Goal: Task Accomplishment & Management: Use online tool/utility

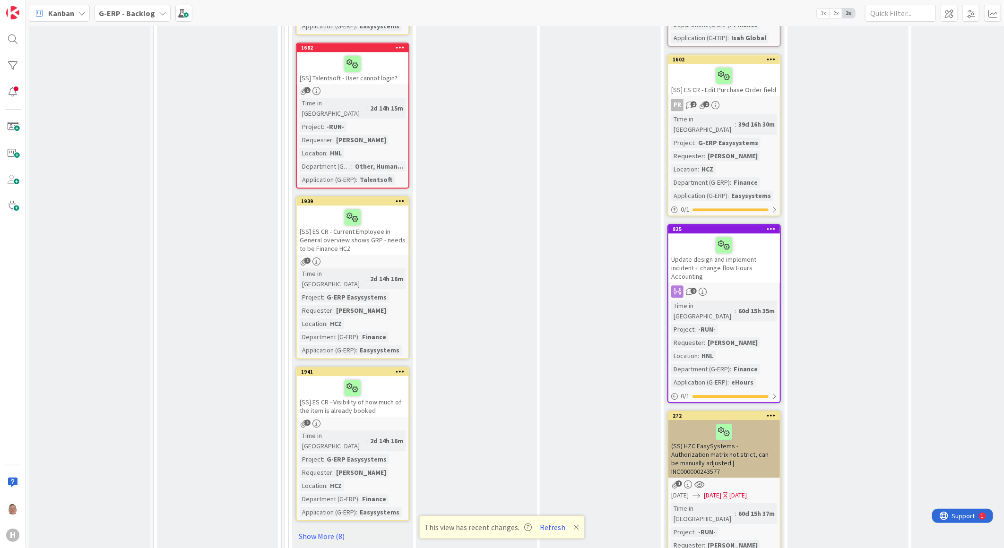
scroll to position [1575, 0]
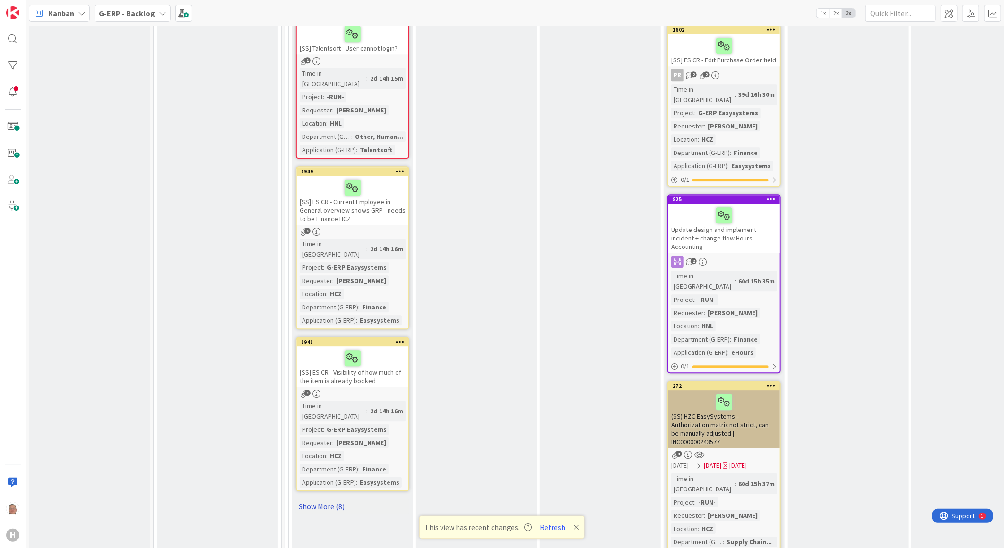
click at [319, 499] on link "Show More (8)" at bounding box center [352, 506] width 113 height 15
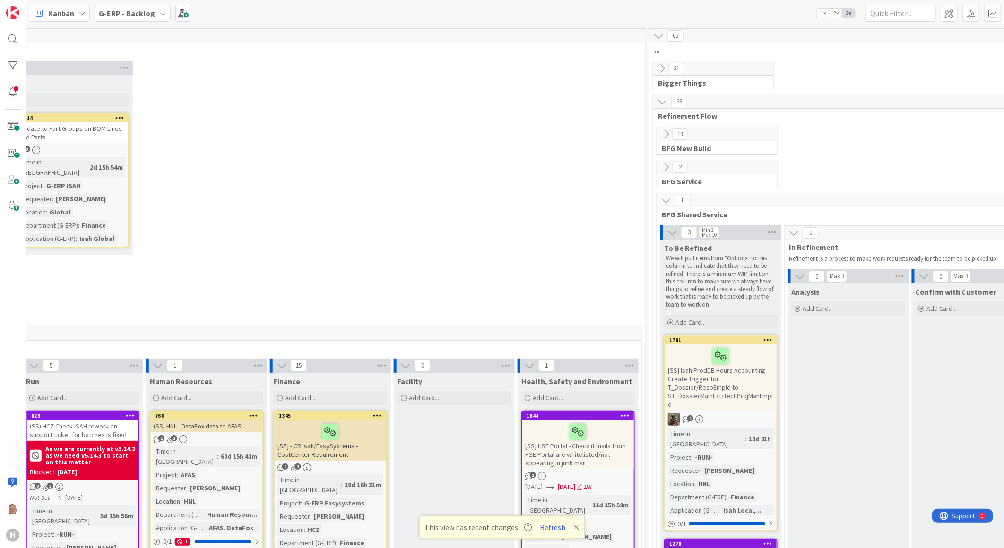
scroll to position [0, 423]
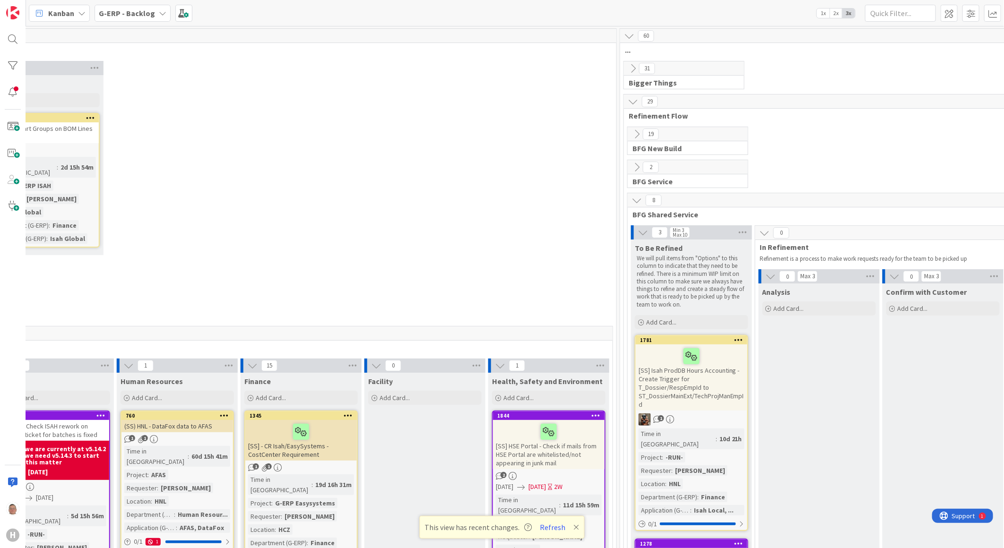
click at [631, 64] on icon at bounding box center [633, 68] width 10 height 10
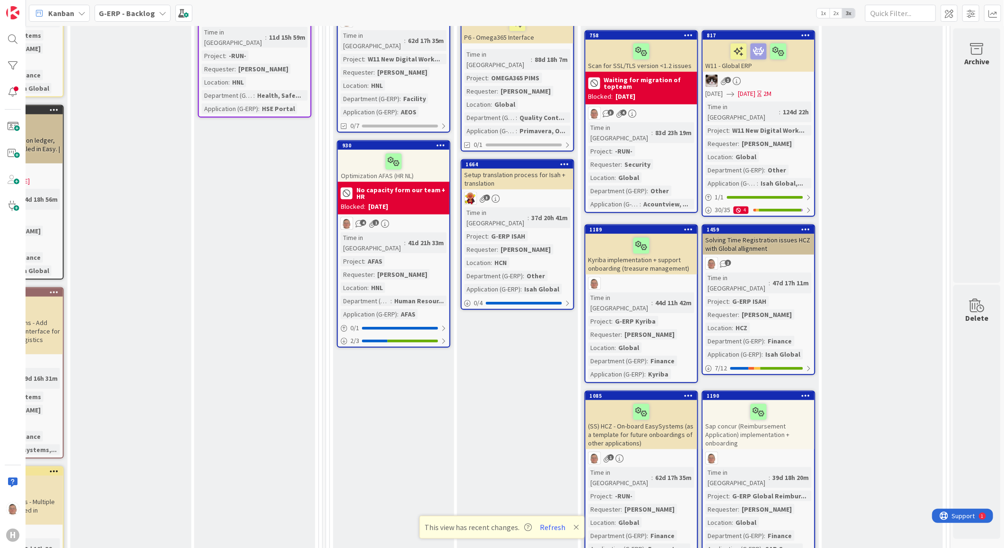
scroll to position [473, 724]
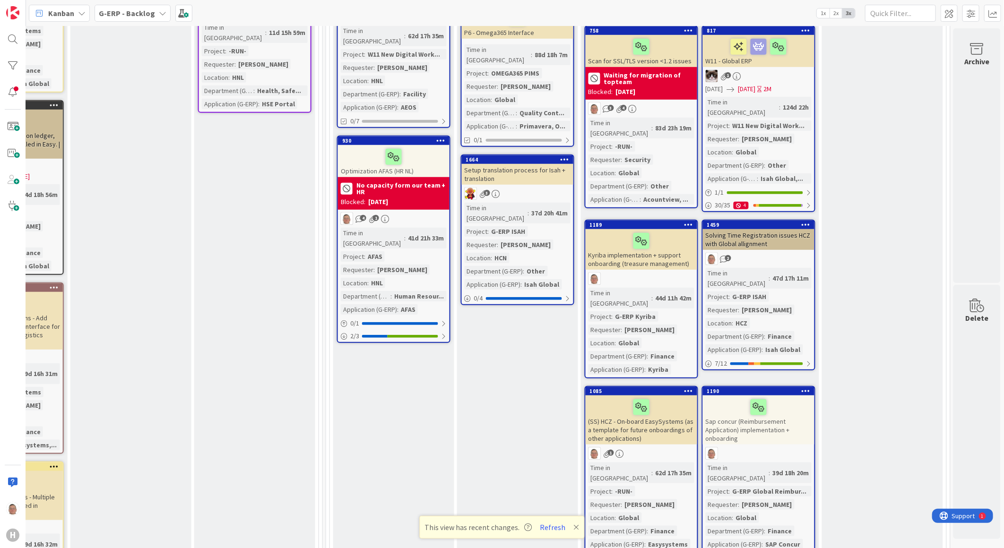
click at [734, 396] on div "Sap concur (Reimbursement Application) implementation + onboarding" at bounding box center [759, 420] width 112 height 49
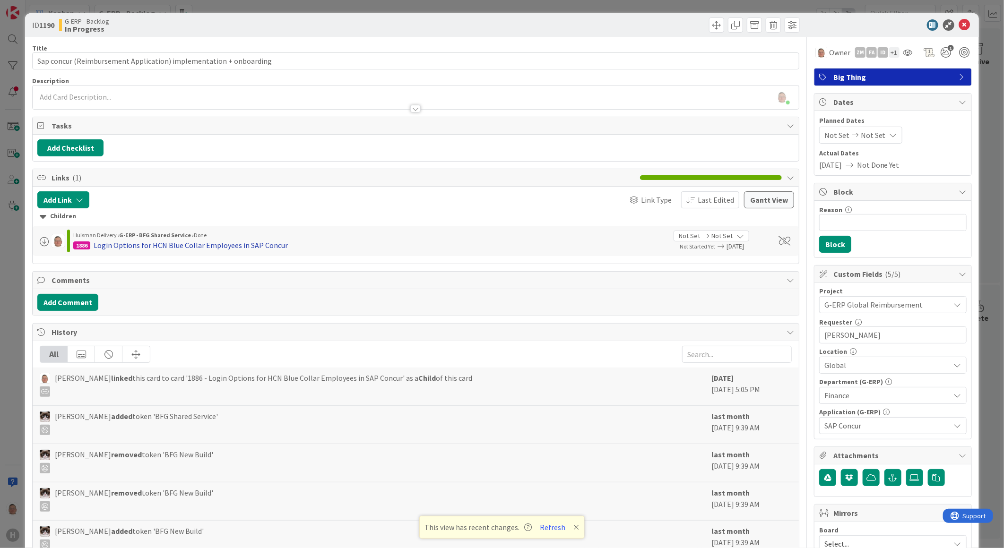
click at [172, 246] on div "Login Options for HCN Blue Collar Employees in SAP Concur" at bounding box center [191, 245] width 194 height 11
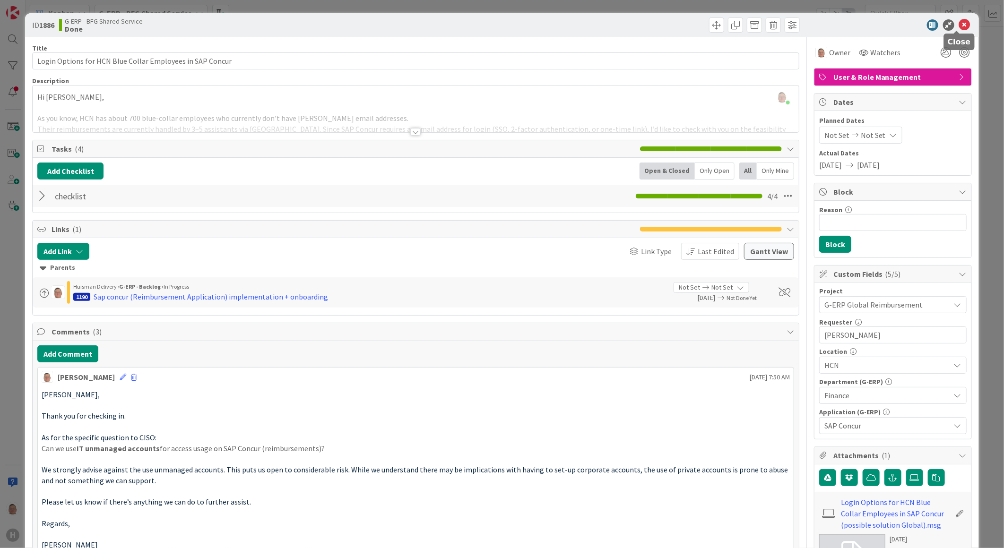
click at [959, 24] on icon at bounding box center [964, 24] width 11 height 11
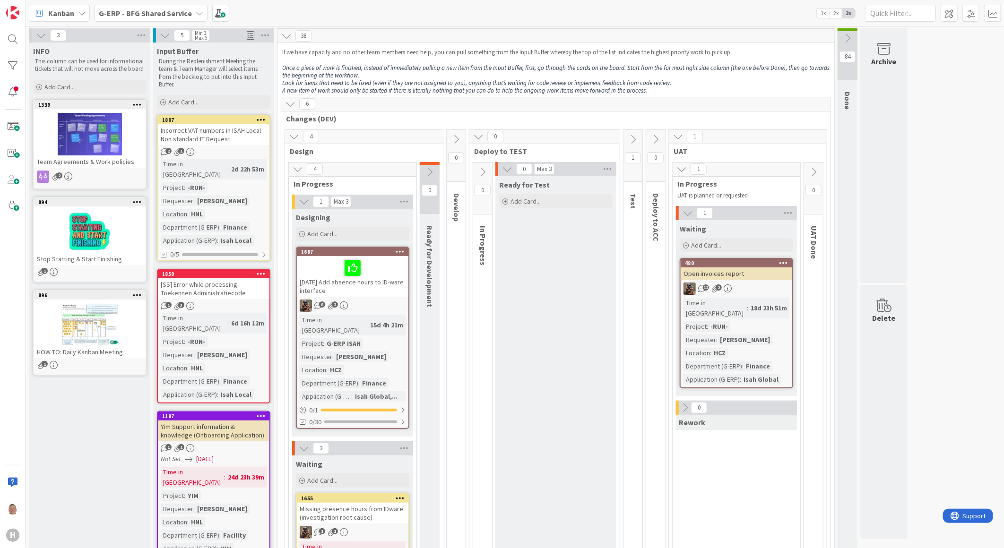
click at [720, 277] on div "Open invoices report" at bounding box center [736, 273] width 112 height 12
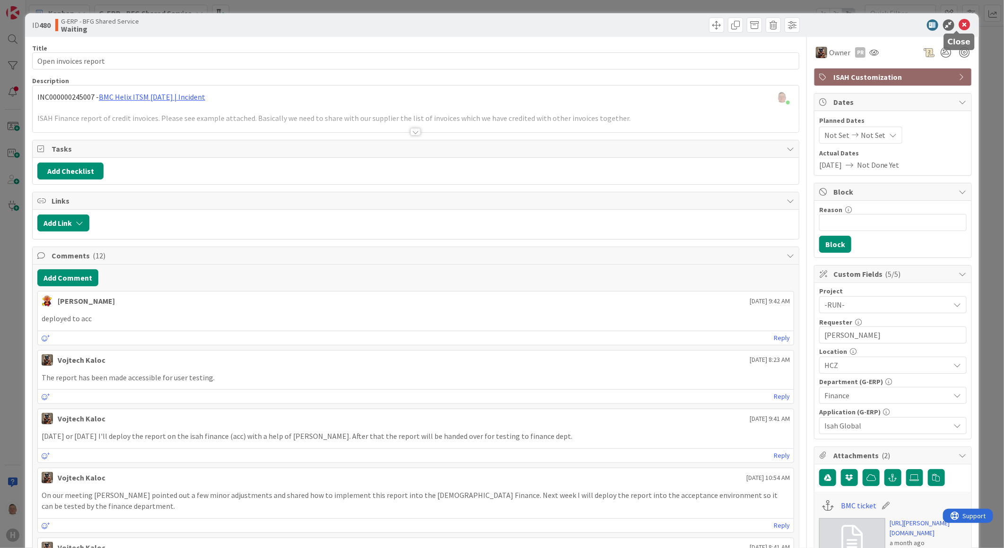
click at [959, 25] on icon at bounding box center [964, 24] width 11 height 11
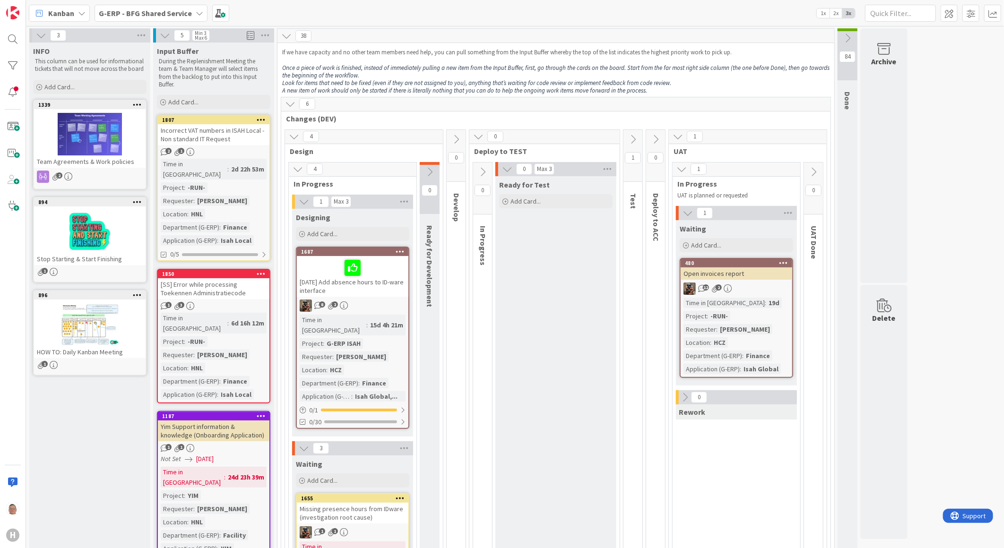
click at [757, 273] on div "Open invoices report" at bounding box center [736, 273] width 112 height 12
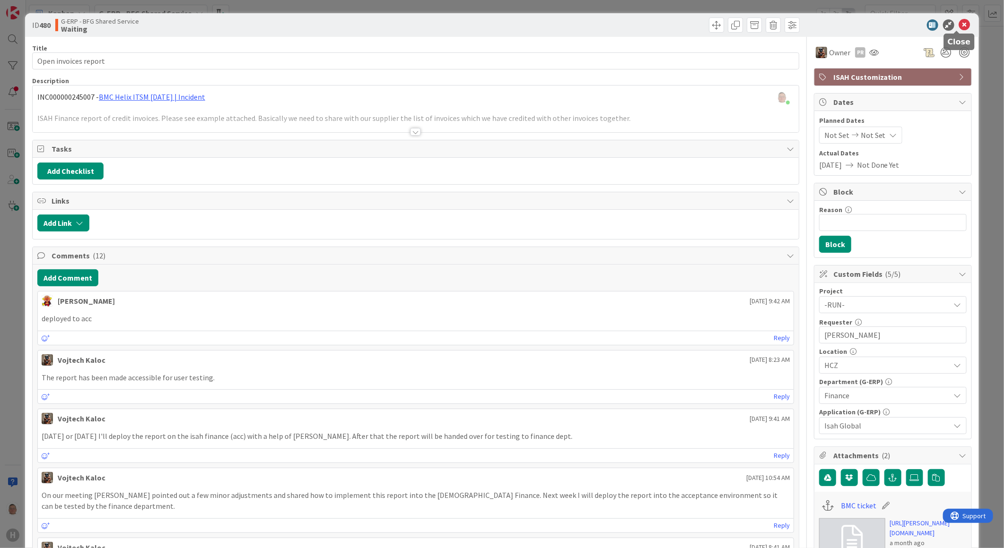
click at [959, 24] on icon at bounding box center [964, 24] width 11 height 11
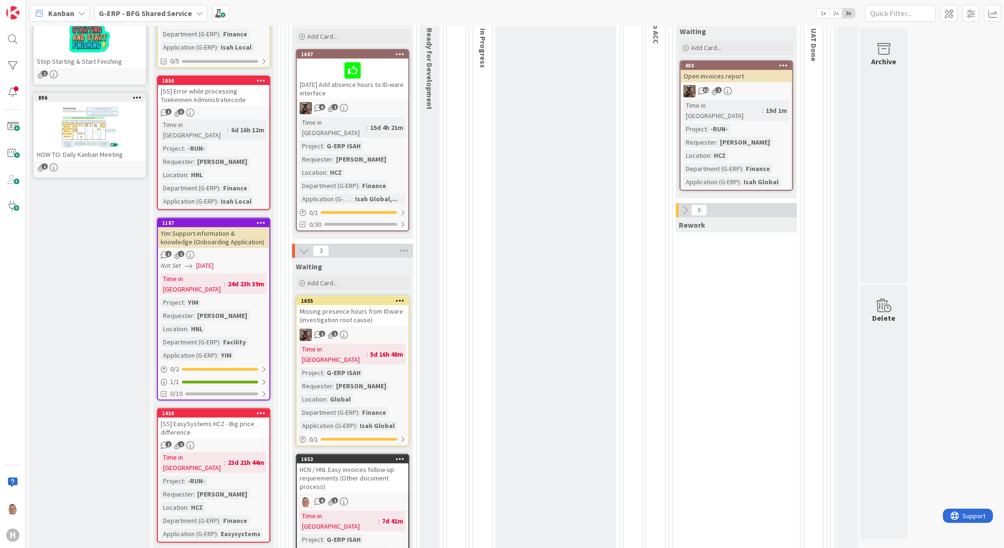
scroll to position [210, 0]
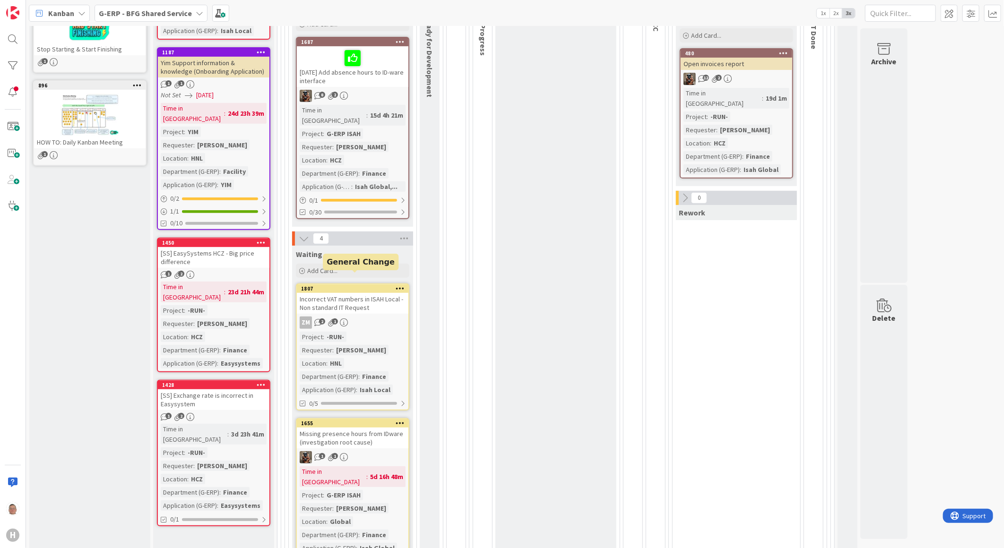
click at [357, 284] on div "1807" at bounding box center [353, 288] width 112 height 9
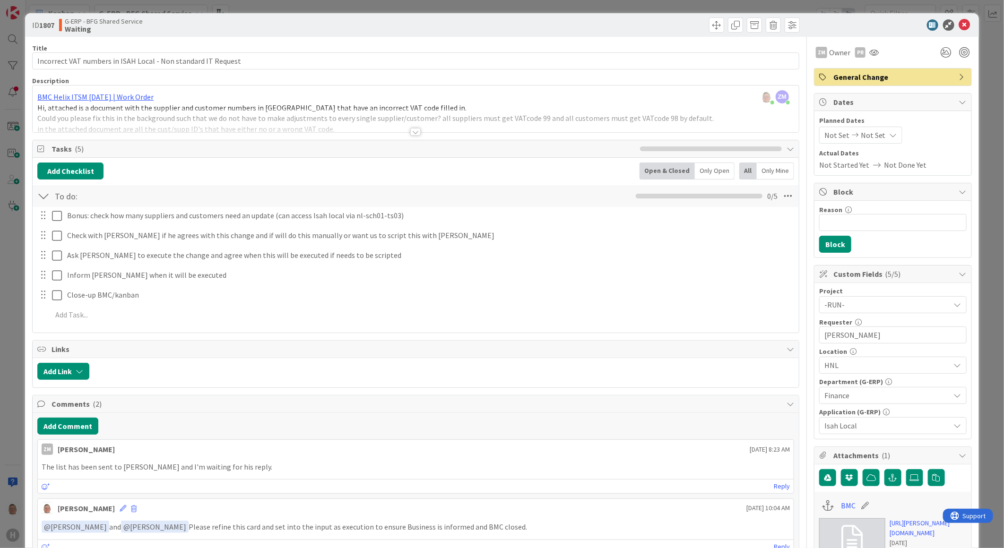
click at [412, 132] on div at bounding box center [415, 132] width 10 height 8
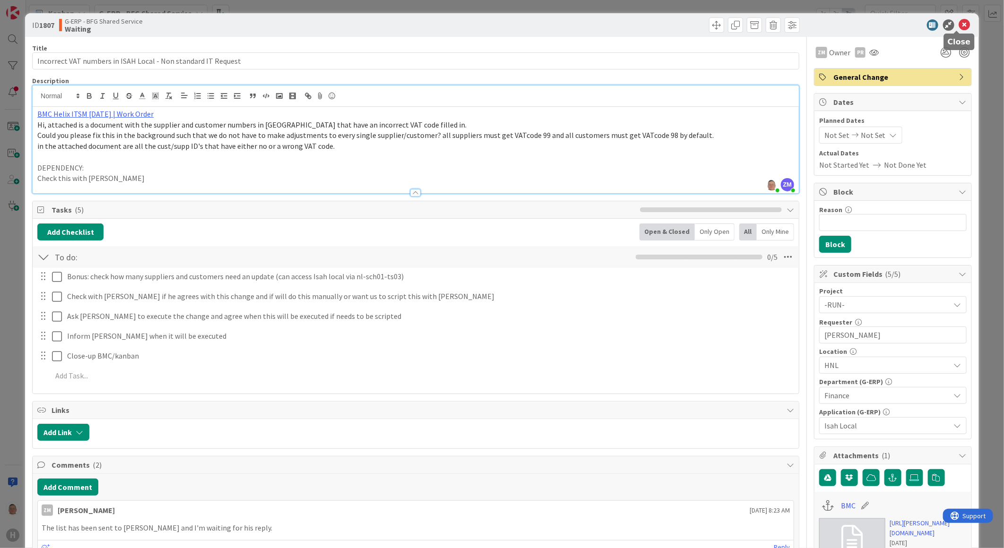
click at [959, 23] on icon at bounding box center [964, 24] width 11 height 11
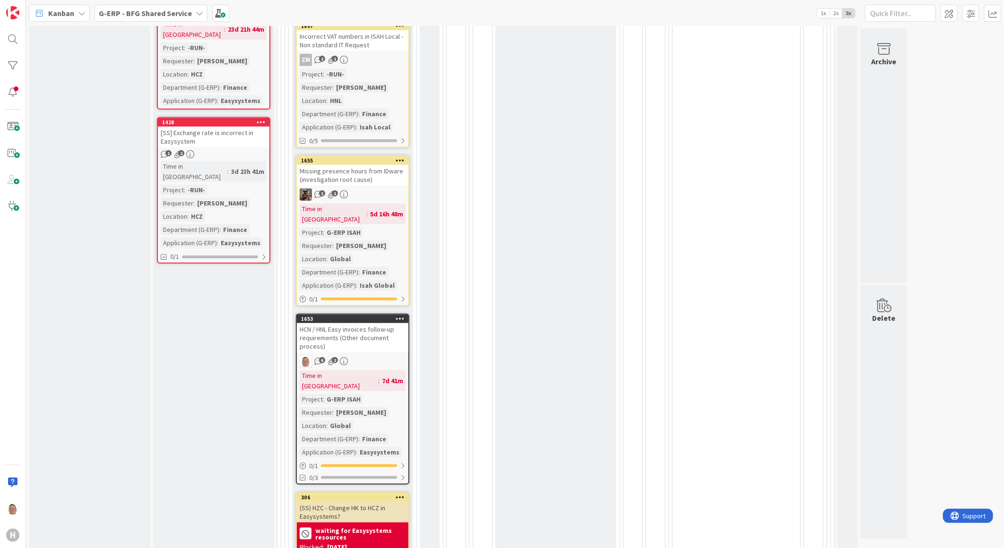
click at [350, 165] on div "Missing presence hours from IDware (investigation root cause)" at bounding box center [353, 175] width 112 height 21
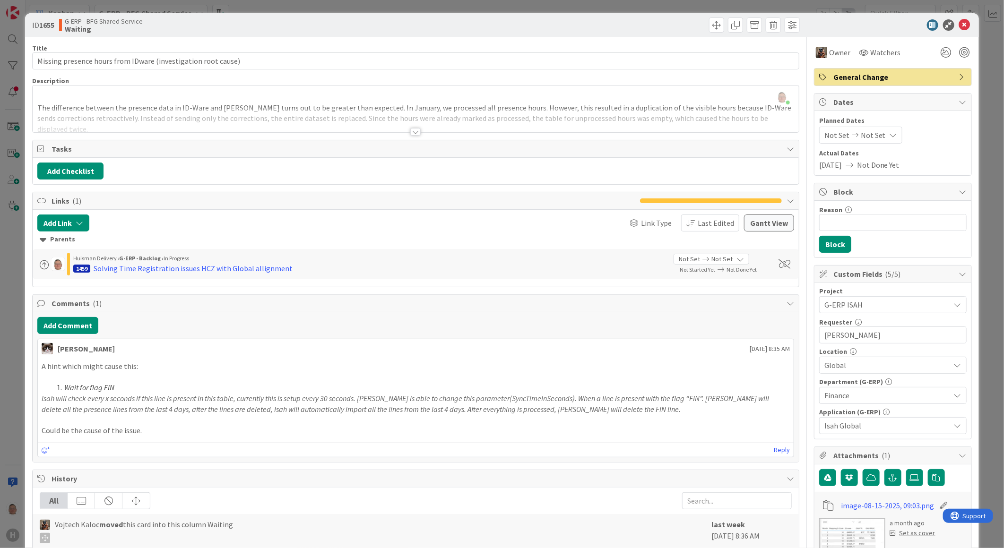
click at [410, 131] on div at bounding box center [415, 132] width 10 height 8
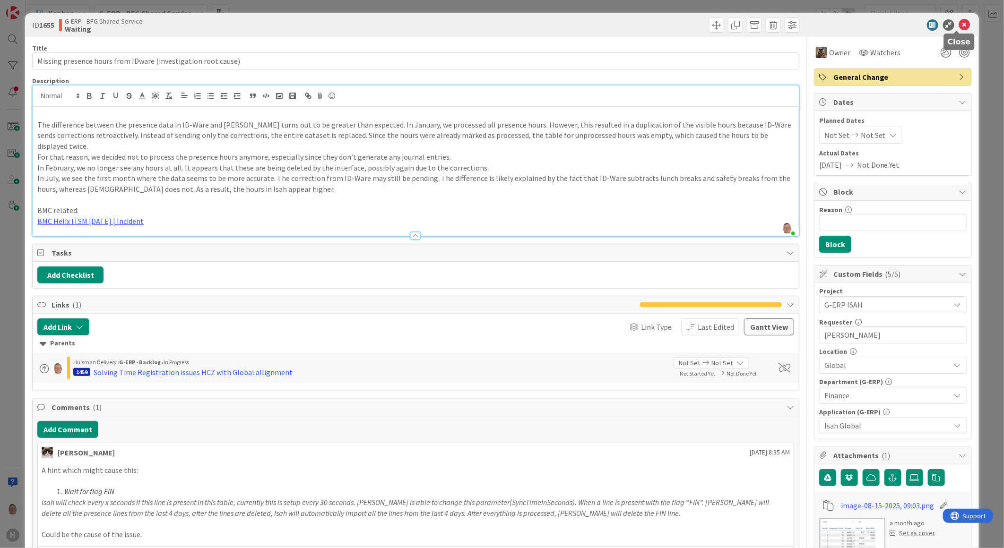
click at [959, 26] on icon at bounding box center [964, 24] width 11 height 11
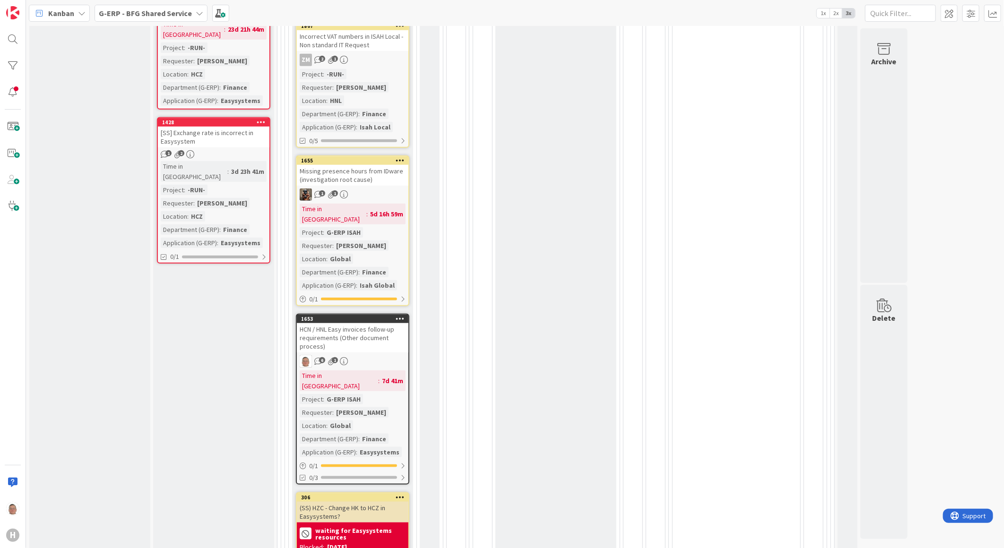
scroll to position [525, 0]
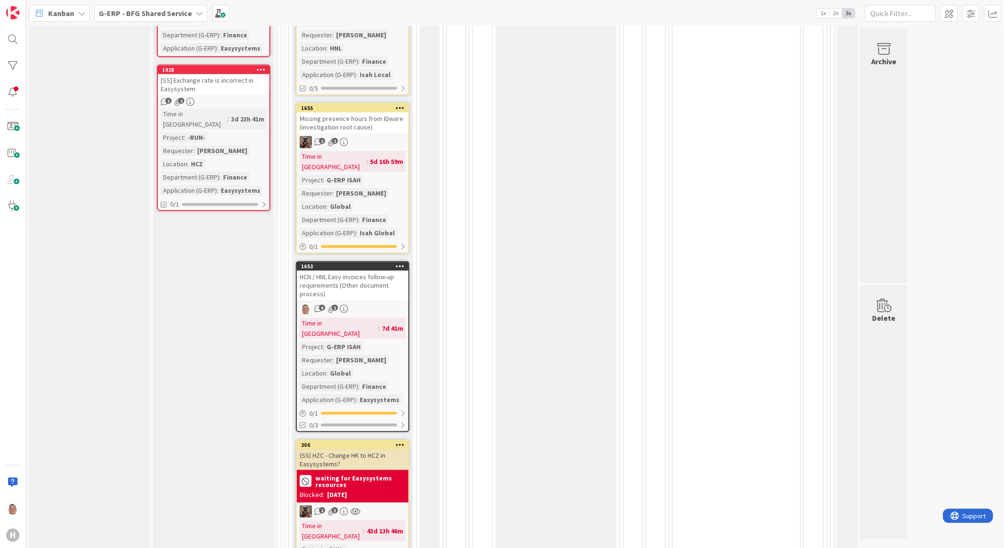
click at [366, 271] on div "HCN / HNL Easy invoices follow-up requirements (Other document process)" at bounding box center [353, 285] width 112 height 29
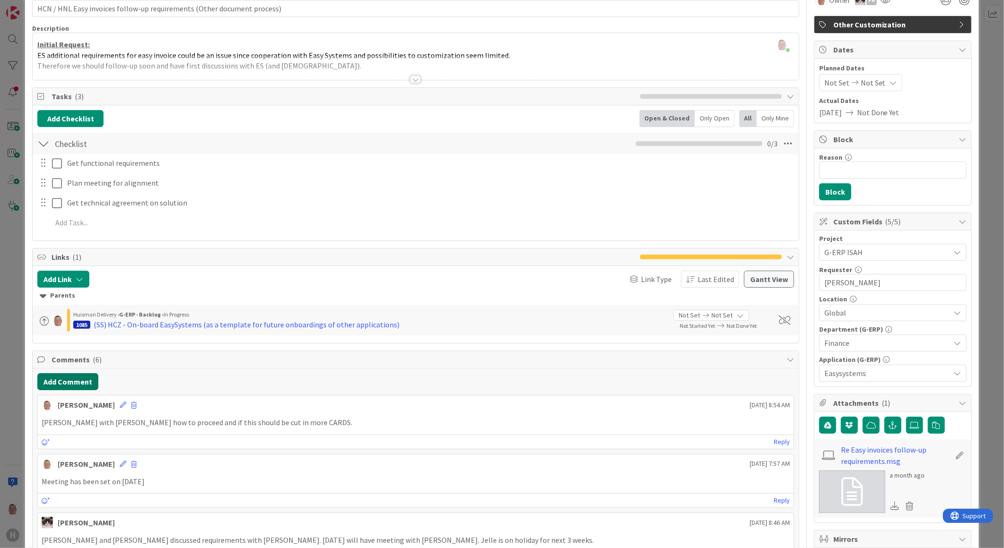
click at [69, 384] on button "Add Comment" at bounding box center [67, 381] width 61 height 17
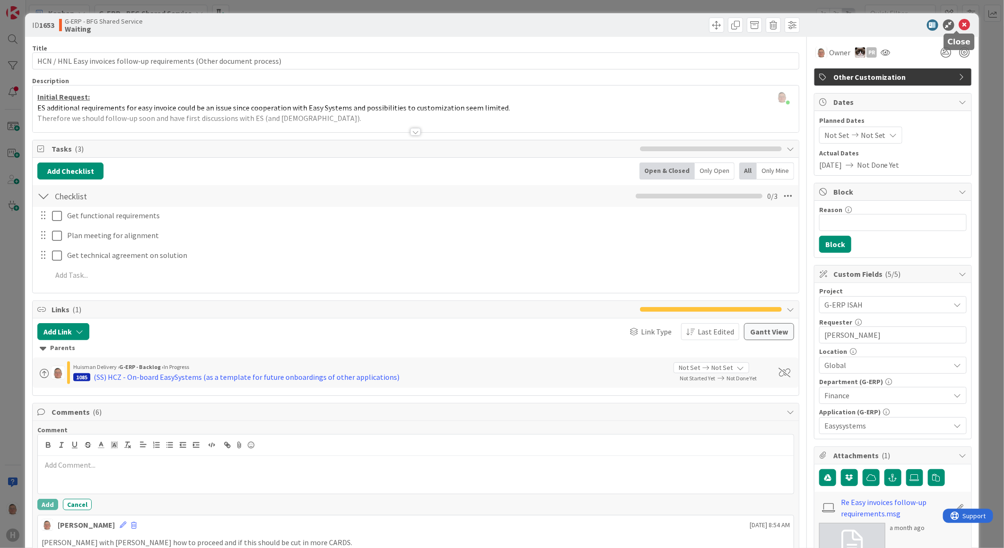
click at [960, 25] on icon at bounding box center [964, 24] width 11 height 11
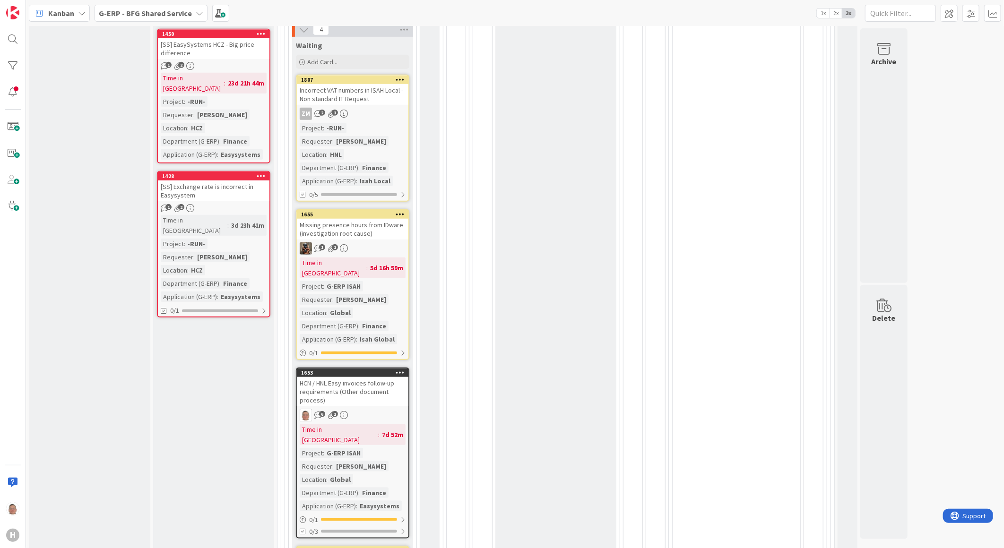
scroll to position [420, 0]
click at [355, 210] on div "1655" at bounding box center [354, 213] width 107 height 7
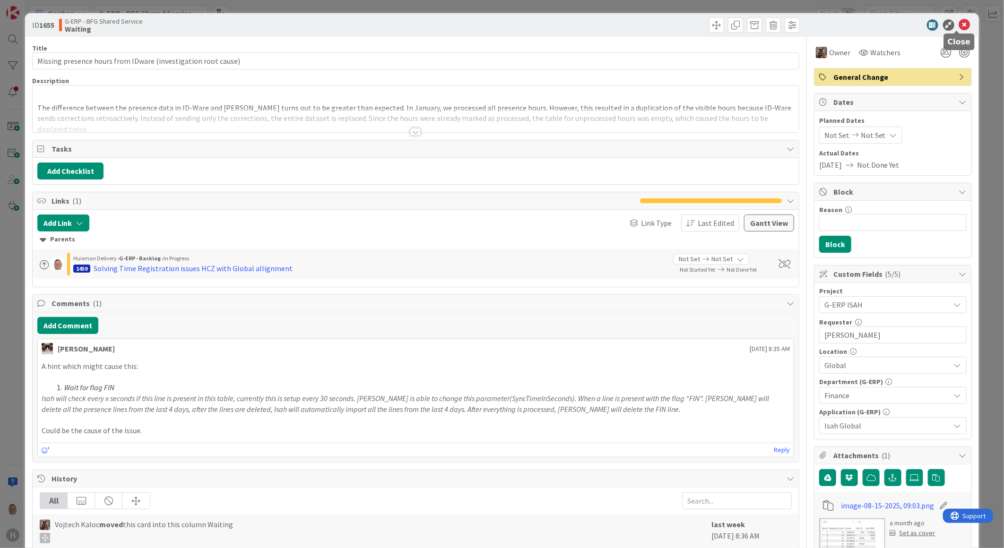
click at [959, 25] on icon at bounding box center [964, 24] width 11 height 11
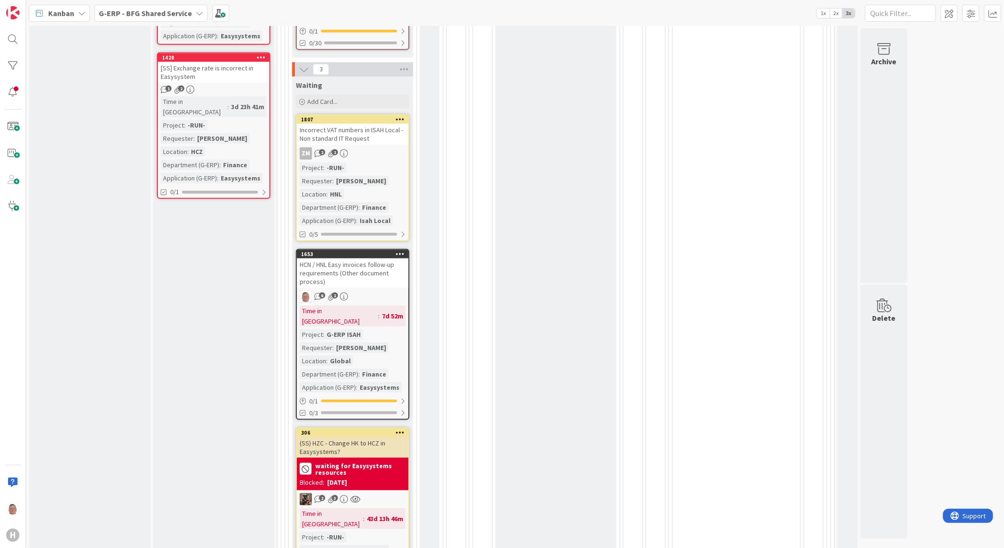
scroll to position [543, 0]
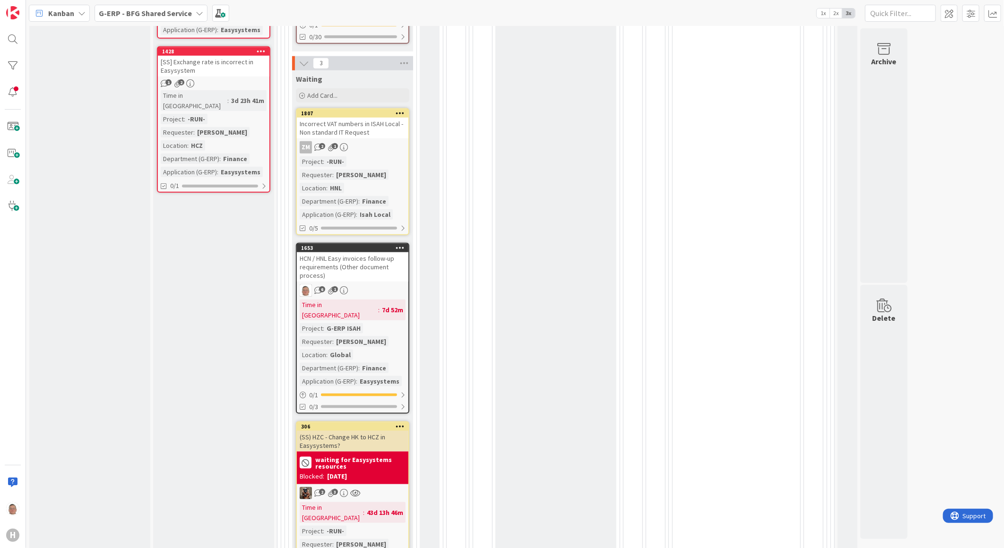
click at [361, 252] on div "HCN / HNL Easy invoices follow-up requirements (Other document process)" at bounding box center [353, 266] width 112 height 29
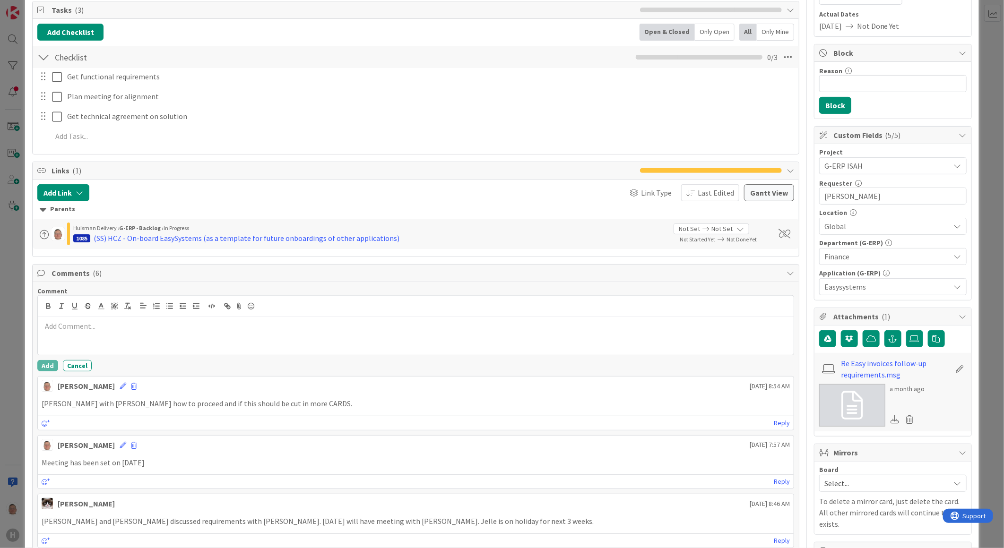
scroll to position [157, 0]
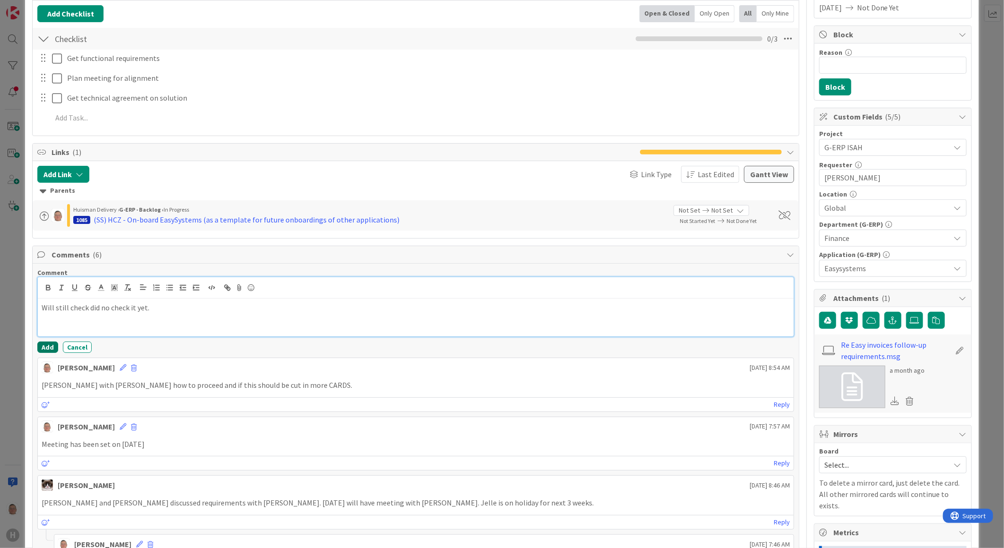
click at [48, 350] on button "Add" at bounding box center [47, 347] width 21 height 11
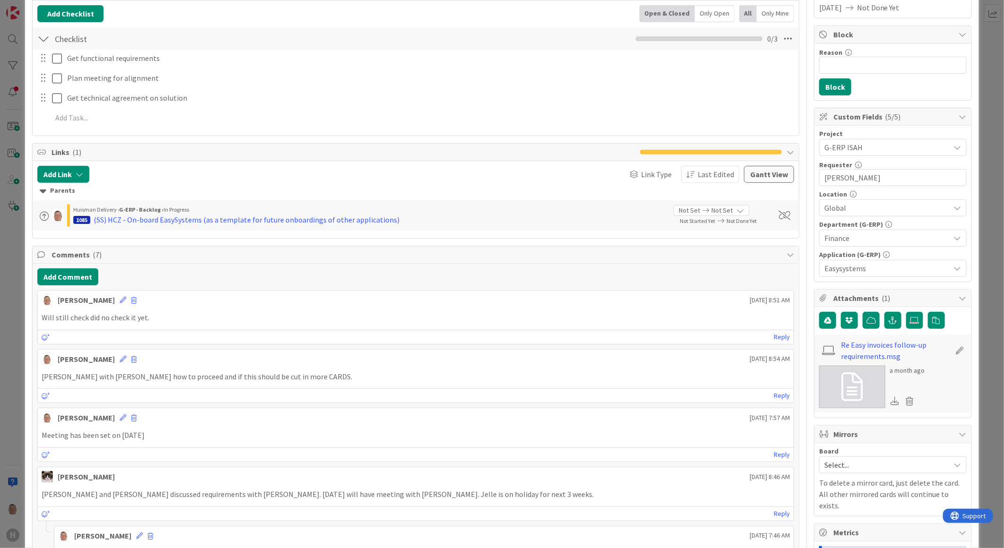
drag, startPoint x: 713, startPoint y: 262, endPoint x: 735, endPoint y: 222, distance: 45.7
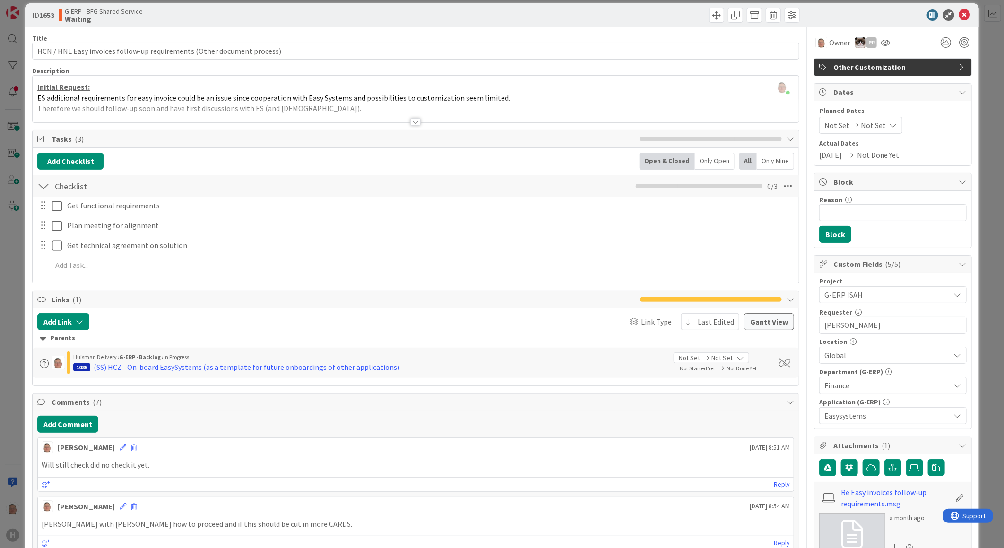
scroll to position [0, 0]
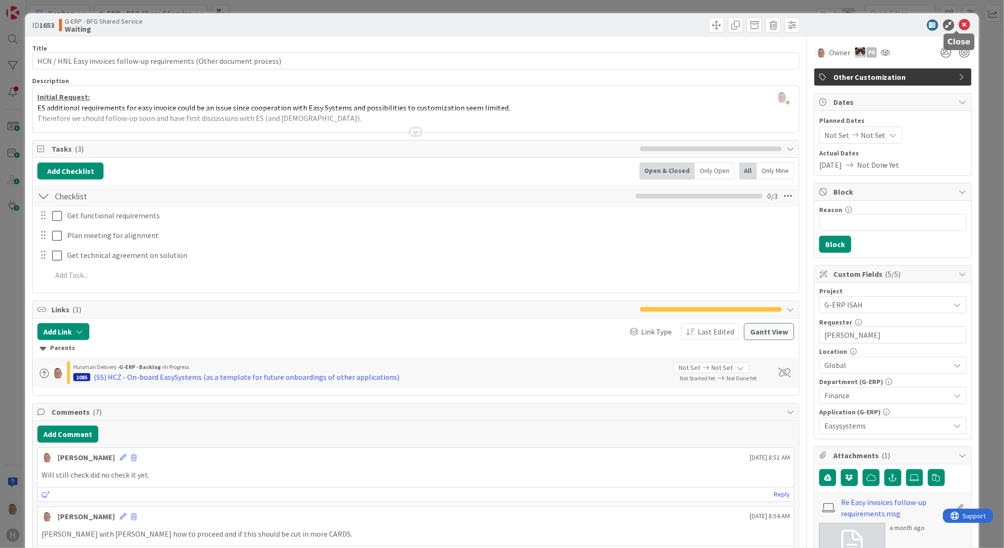
click at [959, 23] on icon at bounding box center [964, 24] width 11 height 11
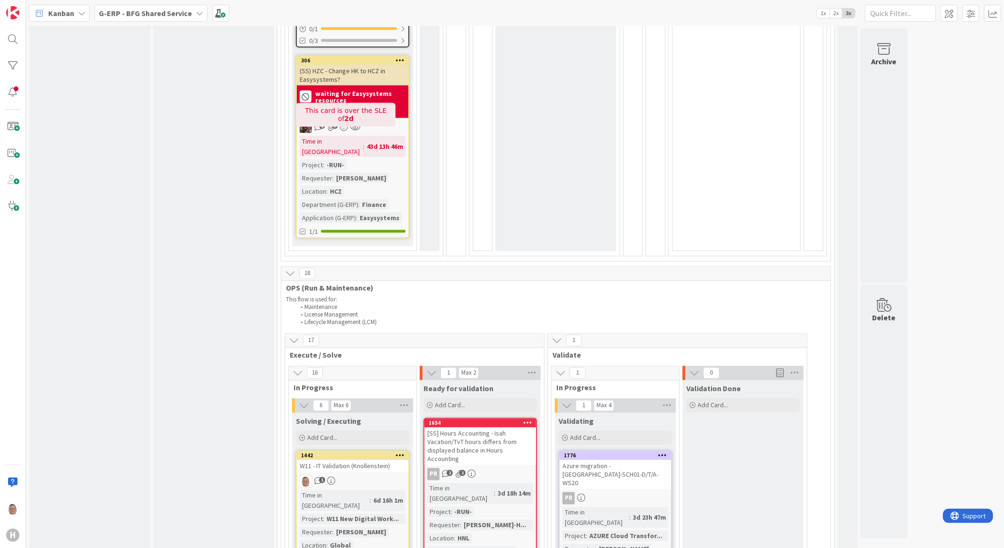
scroll to position [1068, 0]
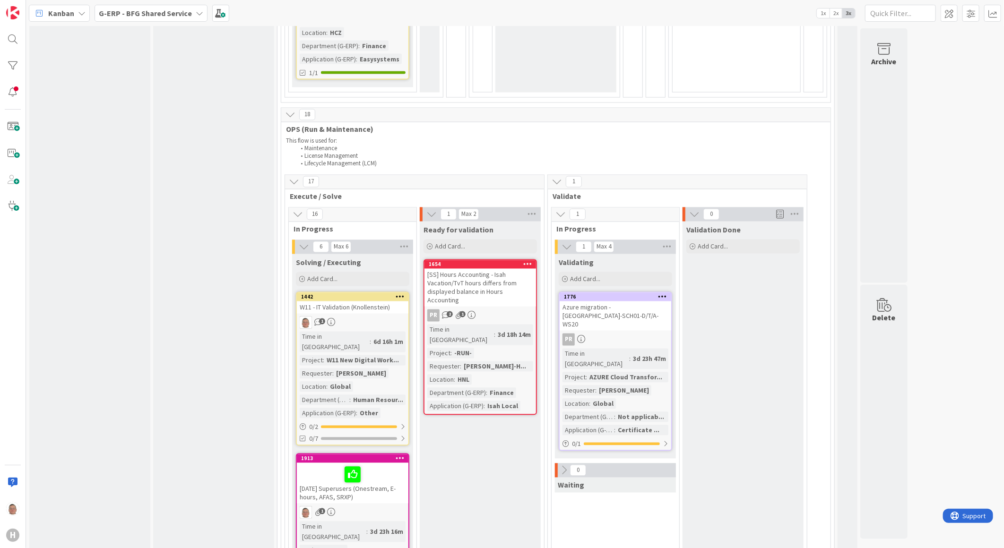
click at [376, 301] on div "W11 - IT Validation (Knollenstein)" at bounding box center [353, 307] width 112 height 12
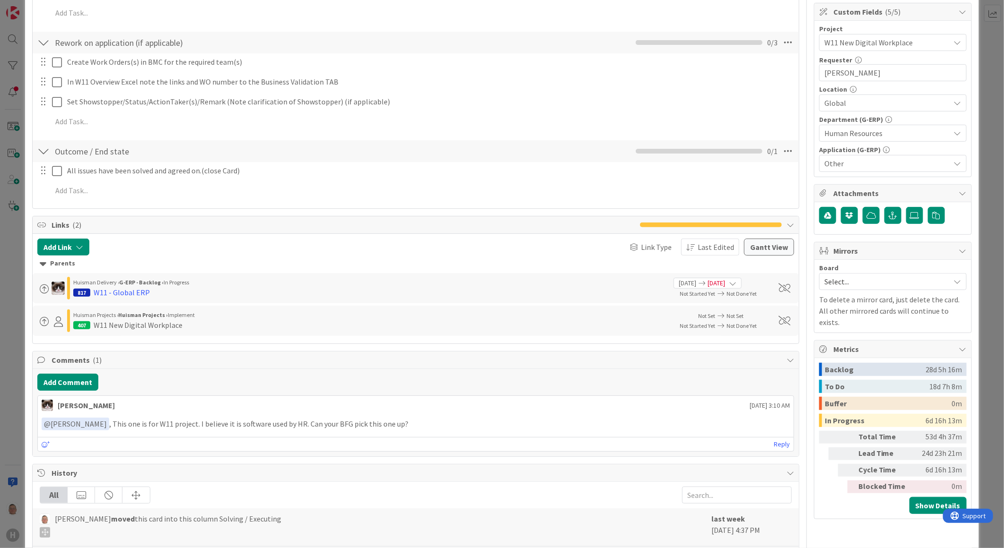
scroll to position [367, 0]
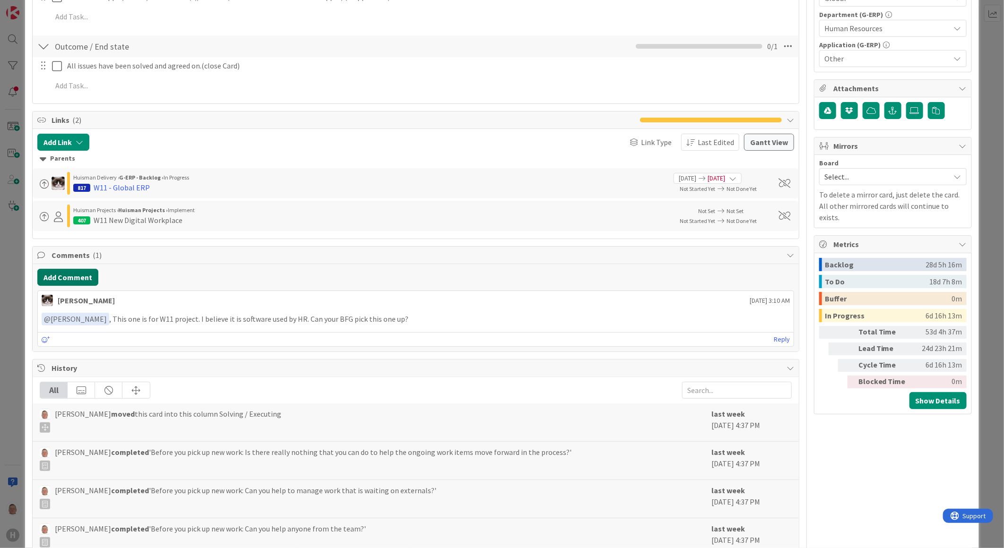
click at [62, 277] on button "Add Comment" at bounding box center [67, 277] width 61 height 17
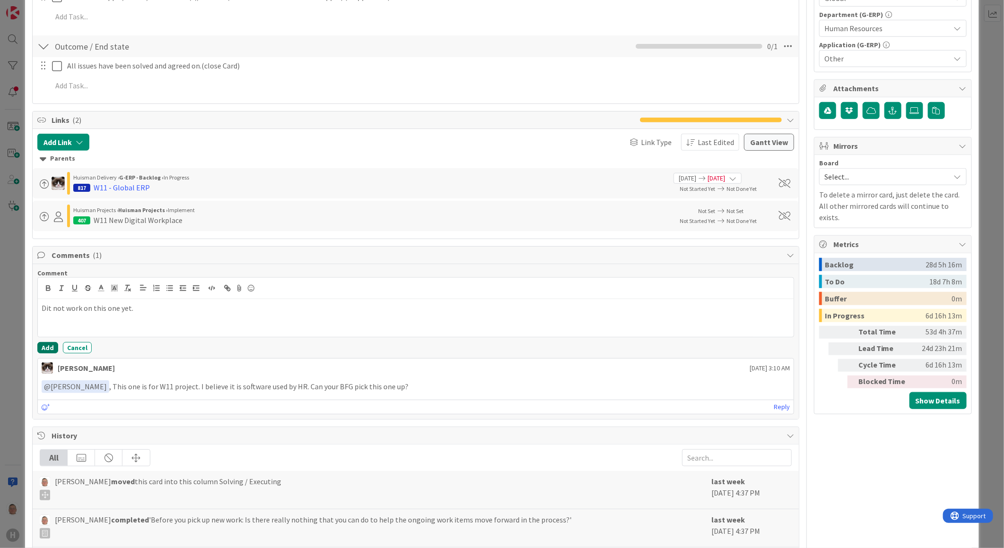
click at [48, 351] on button "Add" at bounding box center [47, 347] width 21 height 11
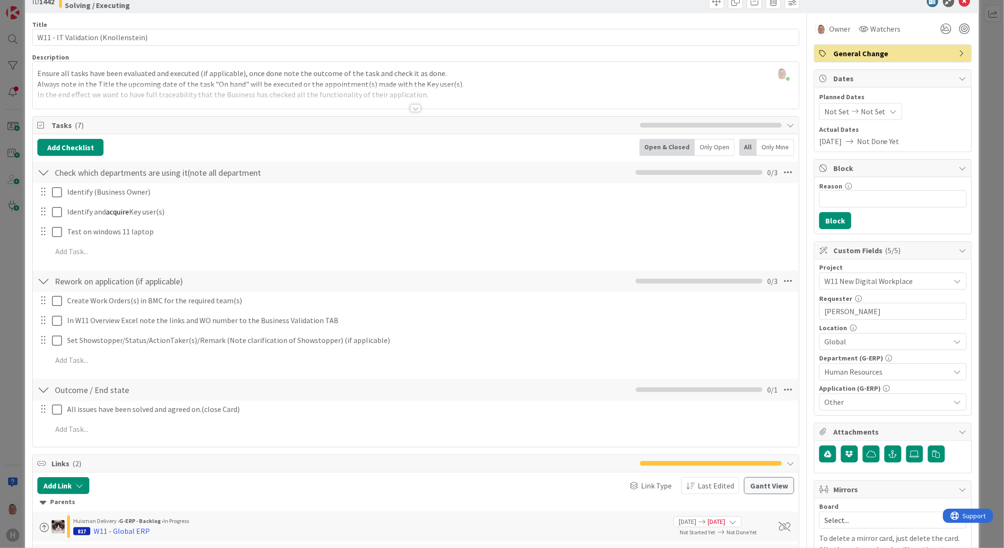
scroll to position [0, 0]
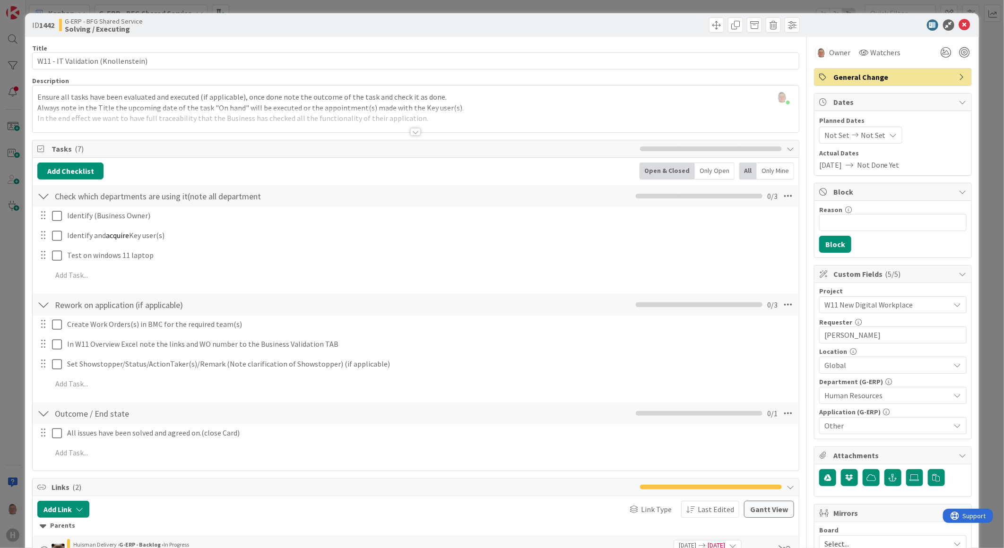
click at [950, 20] on div at bounding box center [887, 24] width 167 height 11
click at [959, 22] on icon at bounding box center [964, 24] width 11 height 11
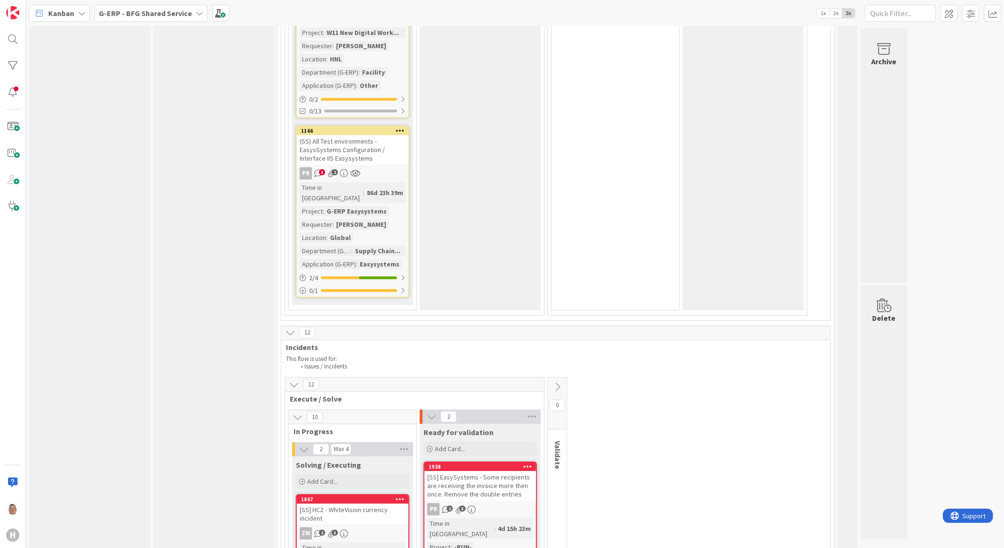
scroll to position [4113, 0]
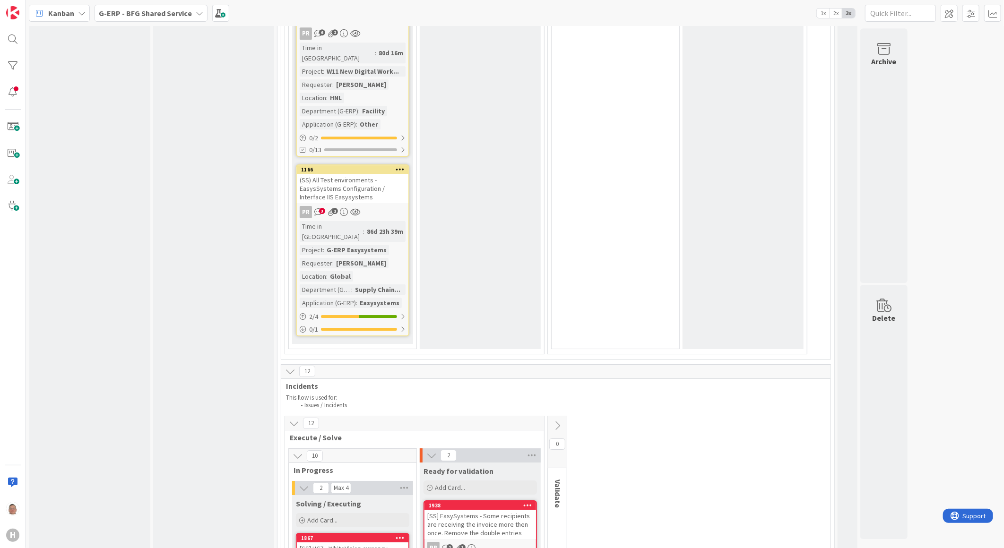
click at [361, 542] on div "[SS] HCZ - WhiteVision currency incident" at bounding box center [353, 552] width 112 height 21
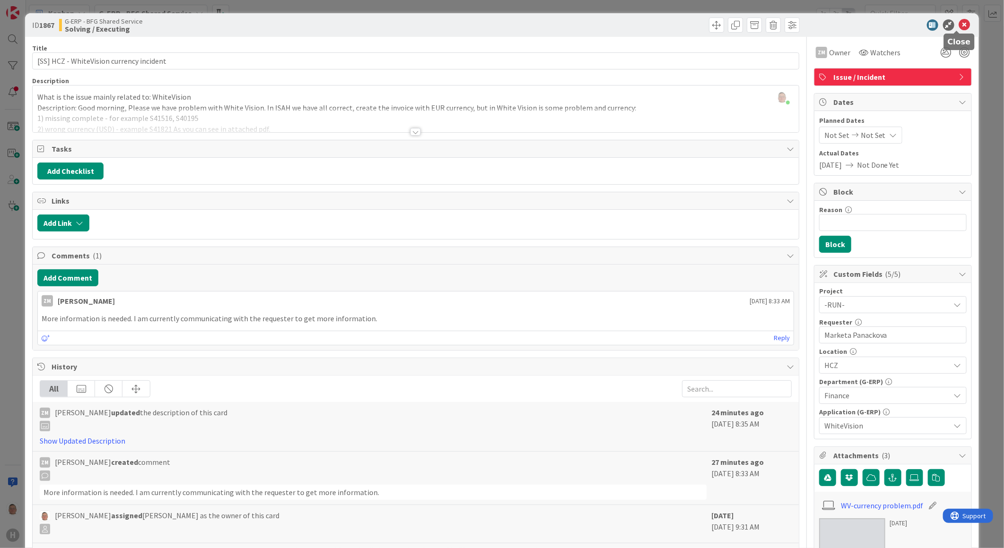
click at [959, 24] on icon at bounding box center [964, 24] width 11 height 11
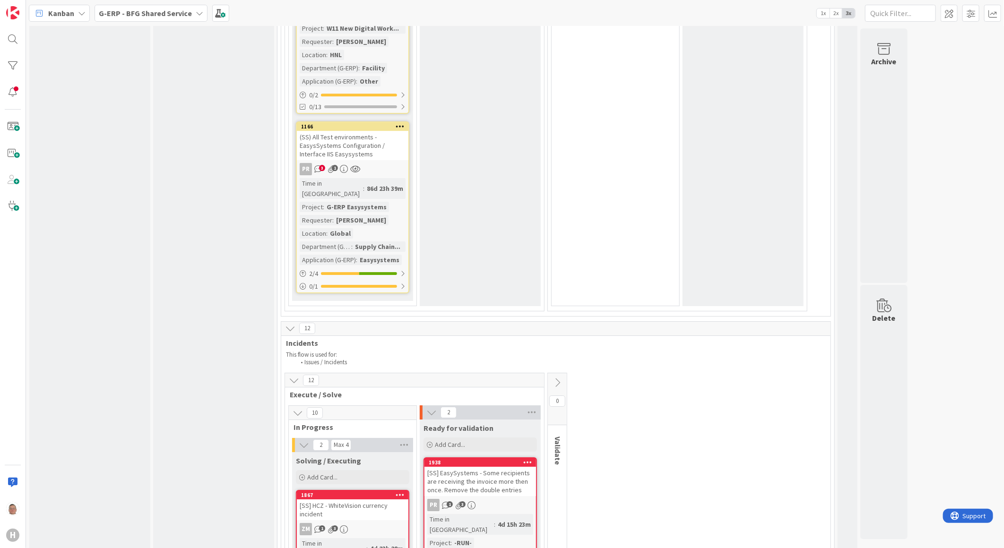
scroll to position [4218, 0]
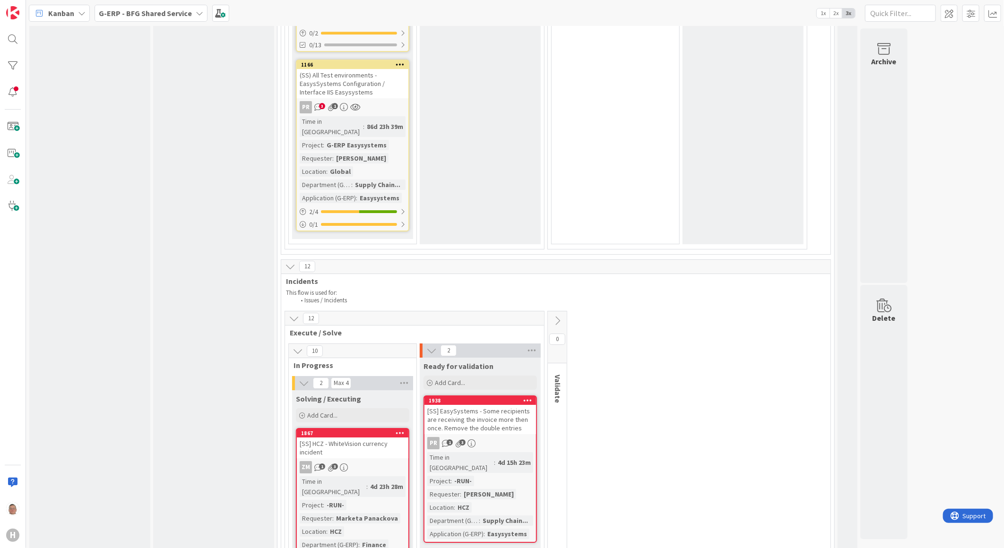
click at [525, 397] on icon at bounding box center [527, 400] width 9 height 7
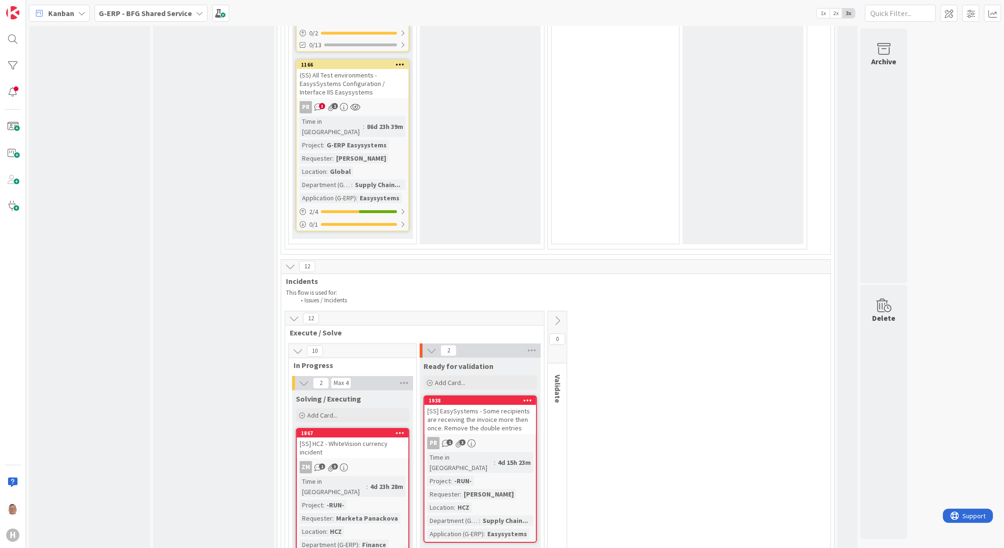
click at [527, 397] on icon at bounding box center [527, 400] width 9 height 7
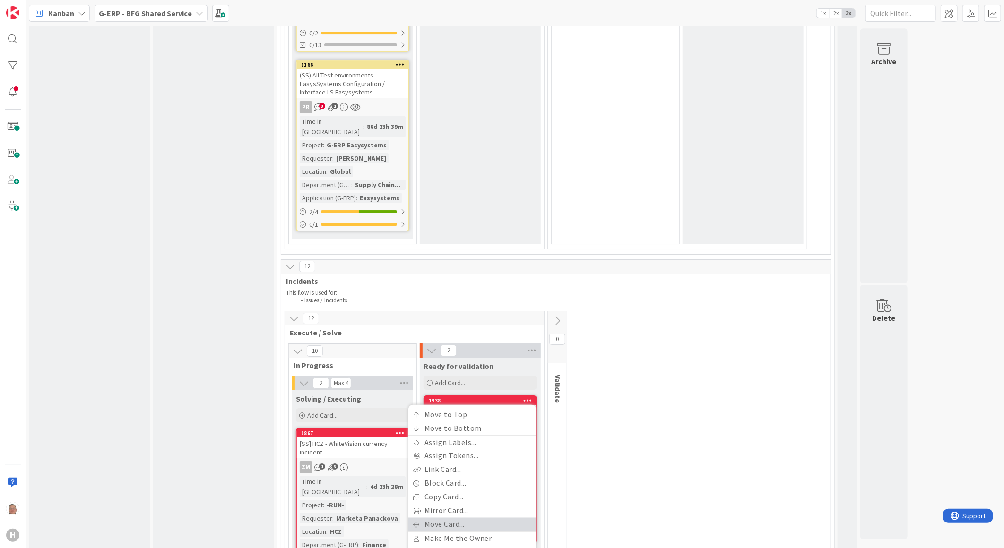
click at [438, 518] on link "Move Card..." at bounding box center [472, 525] width 128 height 14
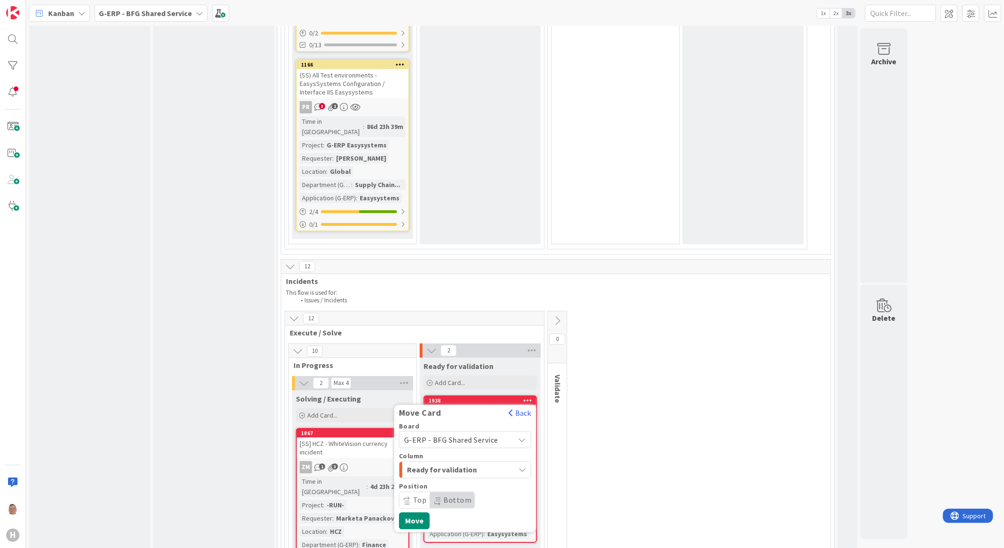
click at [434, 464] on span "Ready for validation" at bounding box center [442, 470] width 71 height 12
click at [422, 513] on button "Move" at bounding box center [414, 521] width 31 height 17
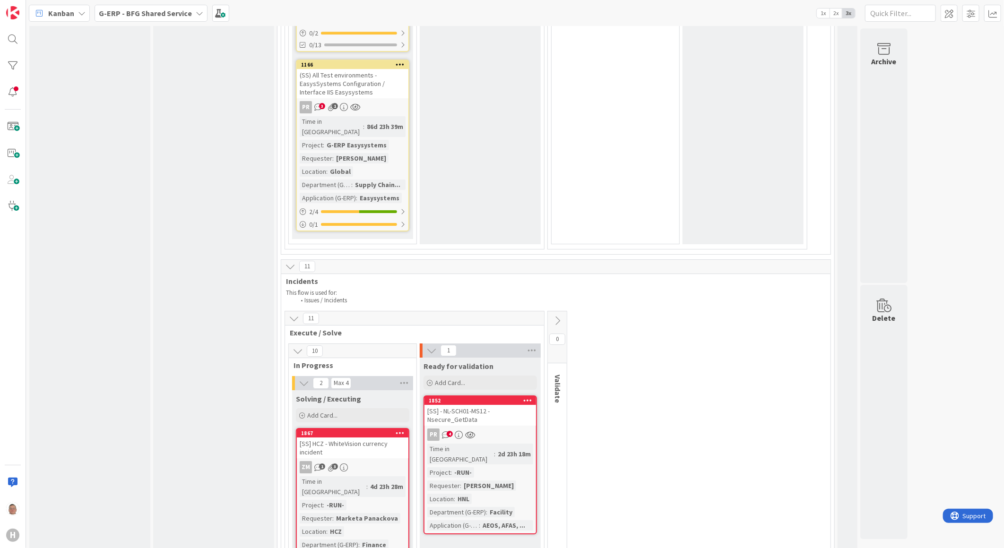
click at [561, 316] on icon at bounding box center [557, 321] width 10 height 10
click at [563, 348] on icon at bounding box center [561, 353] width 10 height 10
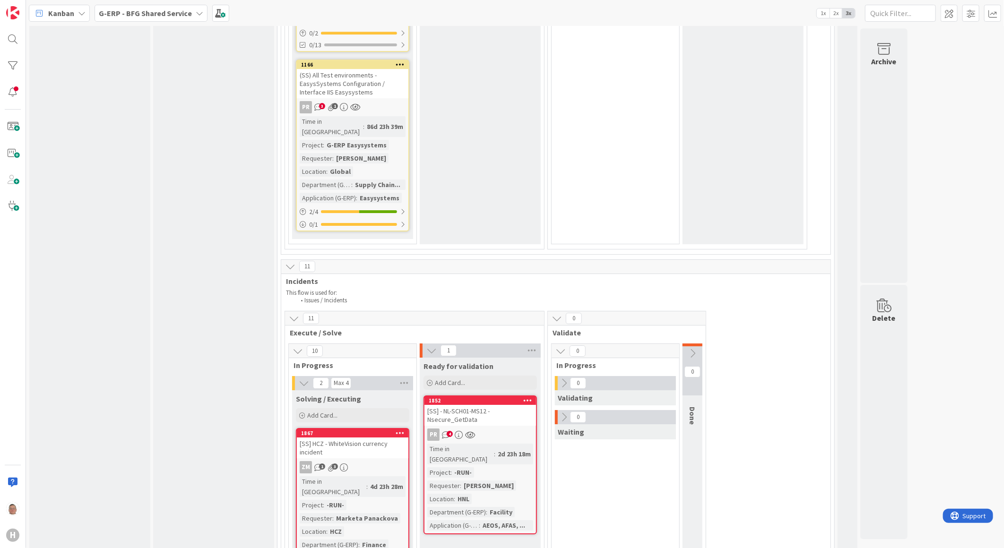
click at [692, 348] on icon at bounding box center [692, 353] width 10 height 10
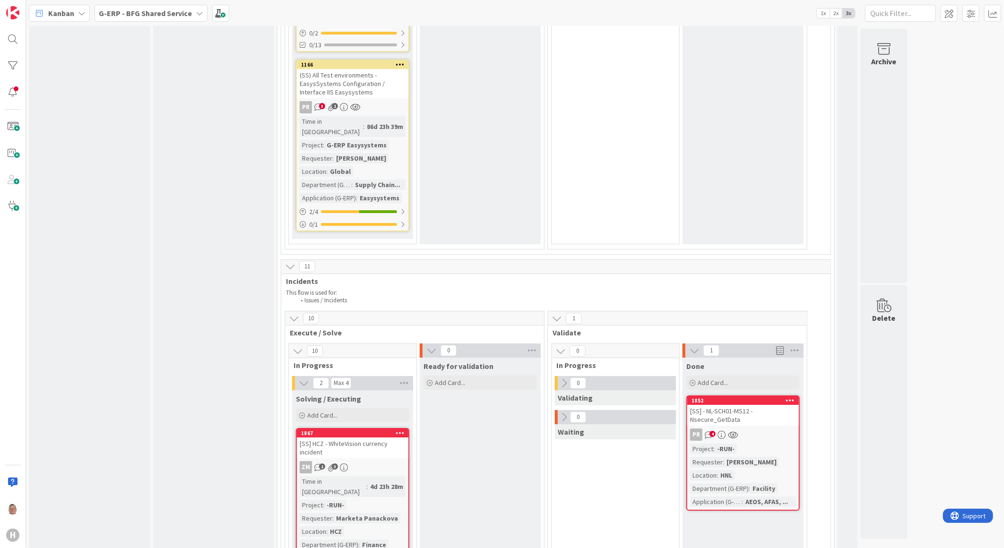
click at [791, 397] on icon at bounding box center [790, 400] width 9 height 7
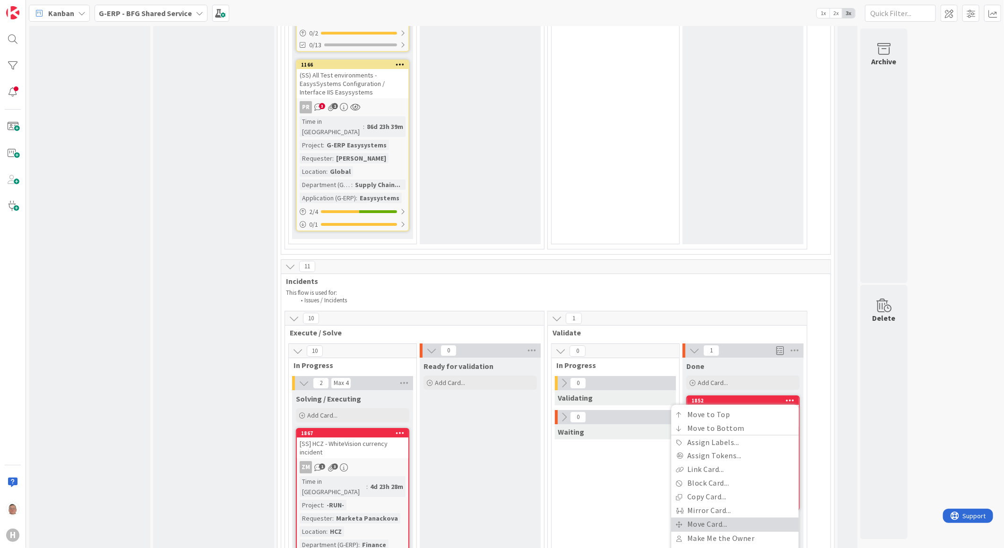
click at [710, 518] on link "Move Card..." at bounding box center [735, 525] width 128 height 14
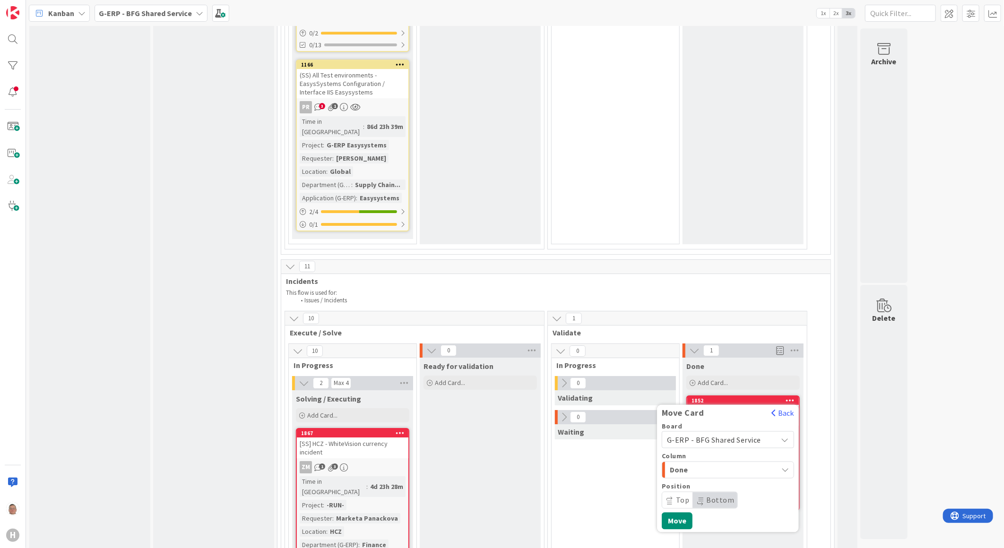
click at [718, 464] on span "Done" at bounding box center [705, 470] width 71 height 12
click at [679, 513] on button "Move" at bounding box center [677, 521] width 31 height 17
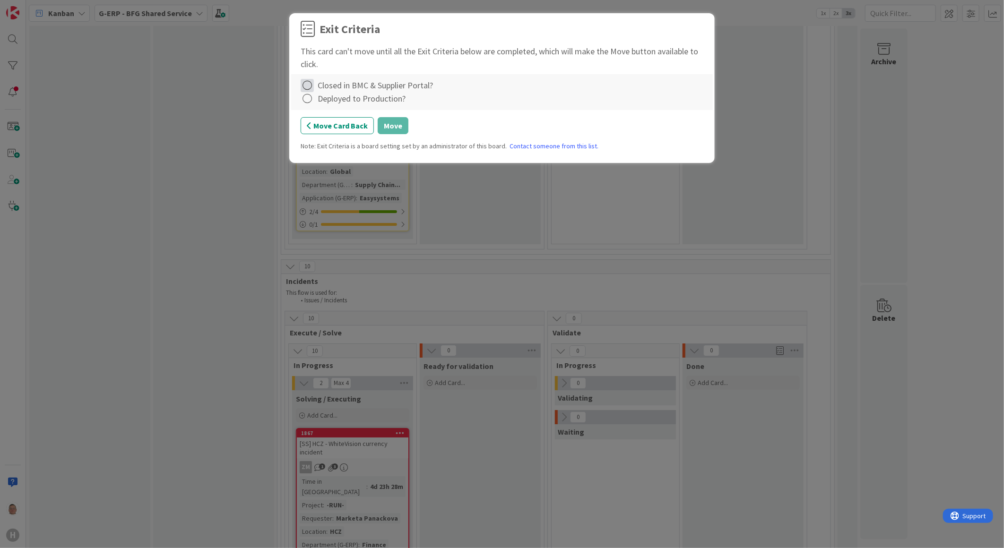
click at [310, 84] on icon at bounding box center [307, 85] width 13 height 13
click at [352, 104] on link "Complete" at bounding box center [360, 105] width 118 height 14
click at [324, 99] on div "Deployed to Production?" at bounding box center [362, 98] width 88 height 13
click at [307, 96] on icon at bounding box center [307, 98] width 13 height 13
click at [329, 116] on link "Complete" at bounding box center [360, 119] width 118 height 14
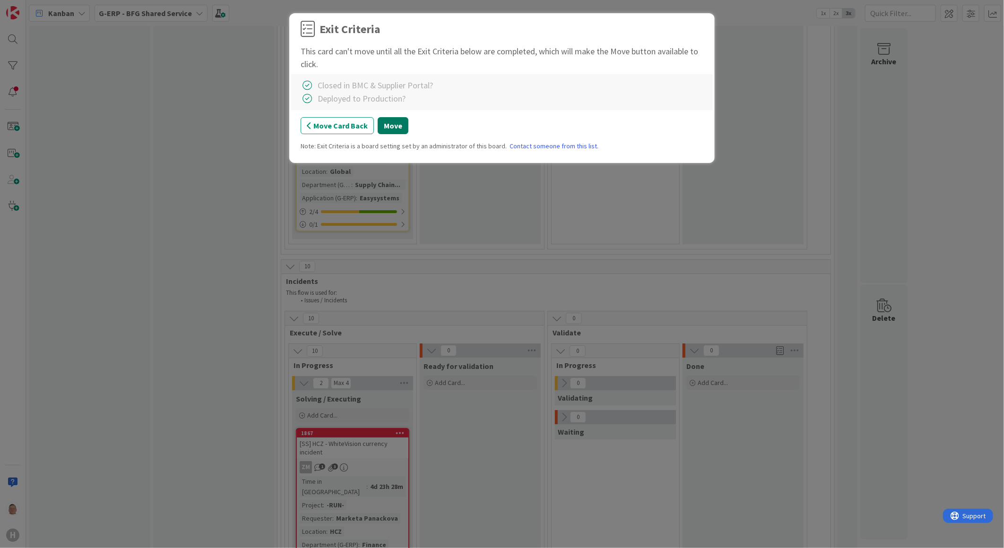
click at [394, 128] on button "Move" at bounding box center [393, 125] width 31 height 17
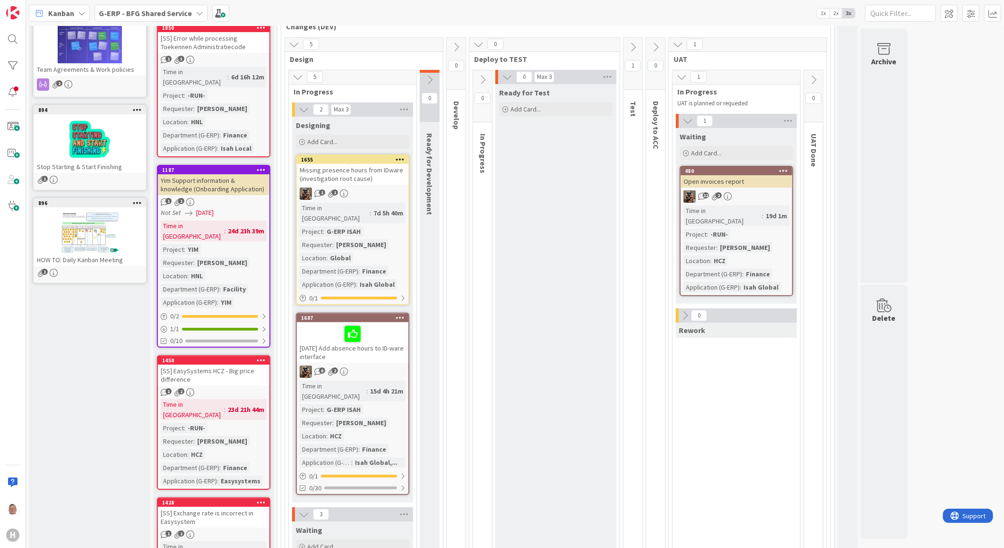
scroll to position [0, 0]
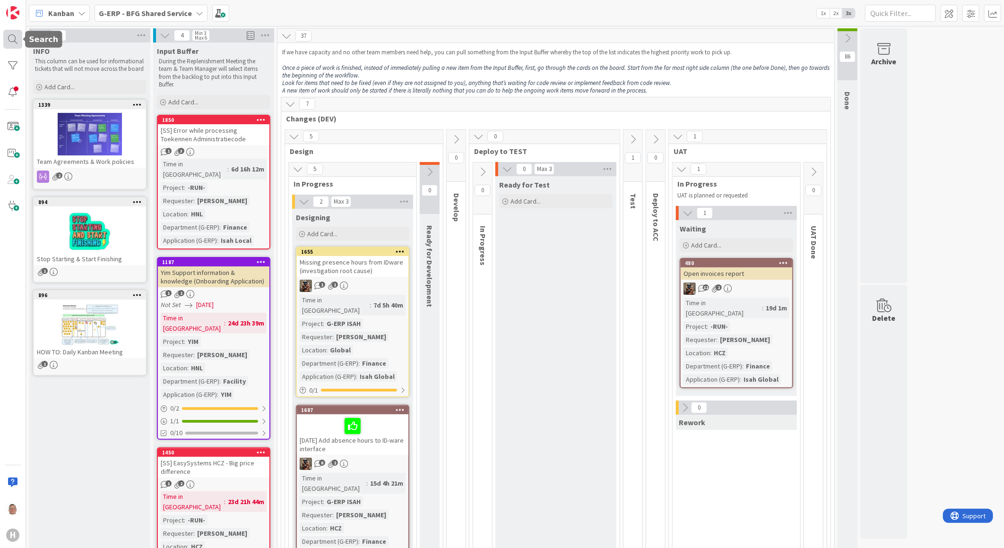
click at [14, 40] on div at bounding box center [12, 39] width 19 height 19
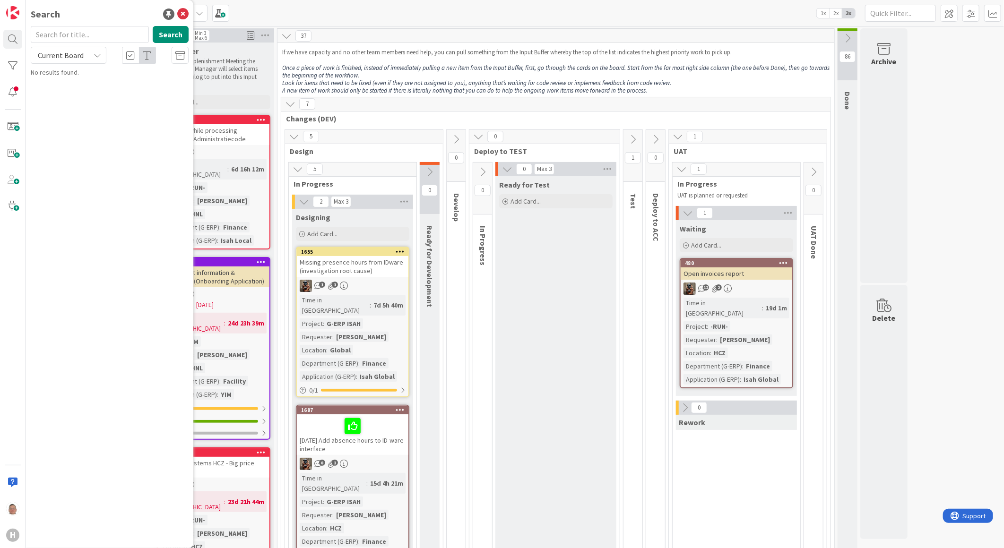
click at [72, 38] on input "text" at bounding box center [90, 34] width 118 height 17
click at [164, 34] on button "Search" at bounding box center [171, 34] width 36 height 17
click at [102, 32] on input "1870" at bounding box center [90, 34] width 118 height 17
type input "1807"
click at [179, 38] on button "Search" at bounding box center [171, 34] width 36 height 17
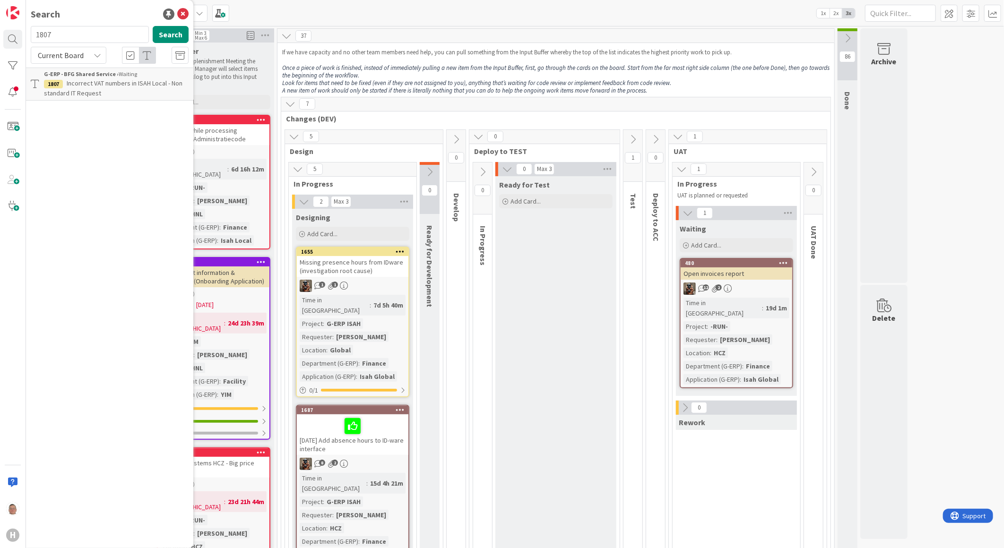
click at [91, 78] on p "Incorrect VAT numbers in ISAH Local - Non standard IT Request" at bounding box center [116, 88] width 145 height 20
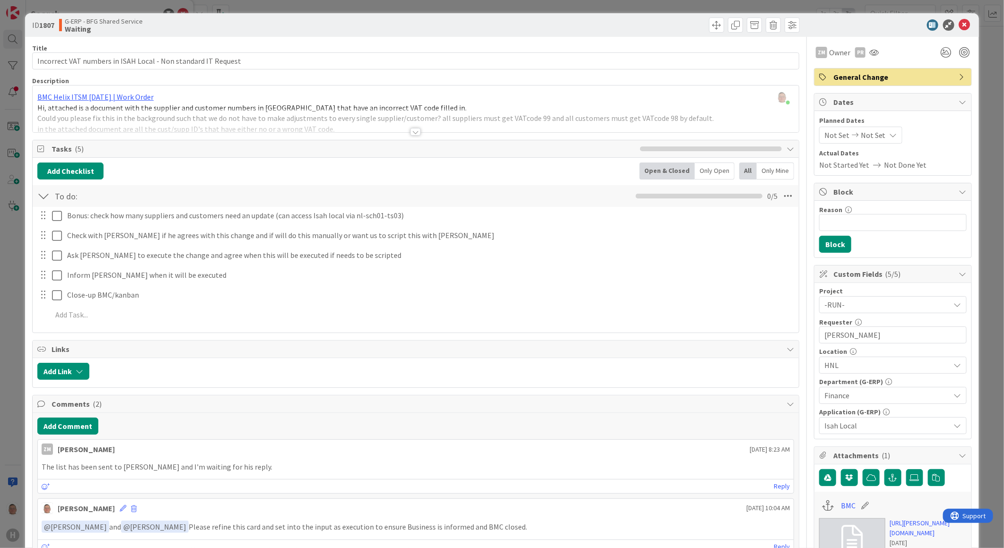
click at [410, 134] on div at bounding box center [415, 132] width 10 height 8
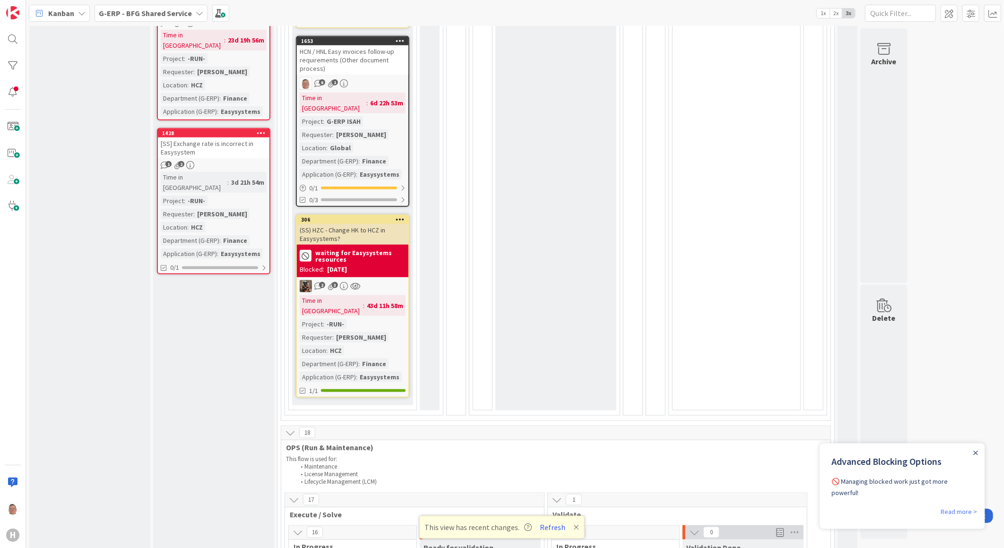
scroll to position [630, 0]
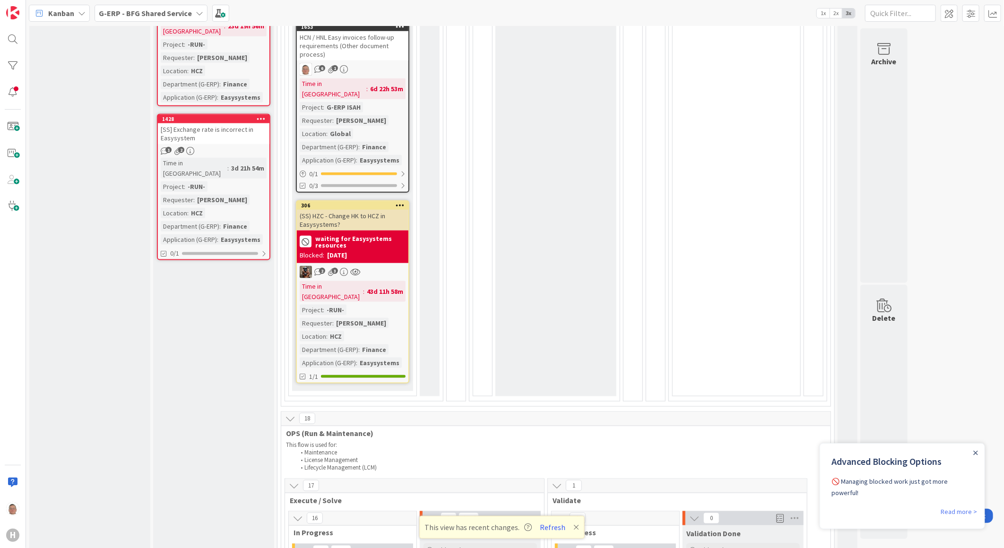
click at [400, 202] on icon at bounding box center [400, 205] width 9 height 7
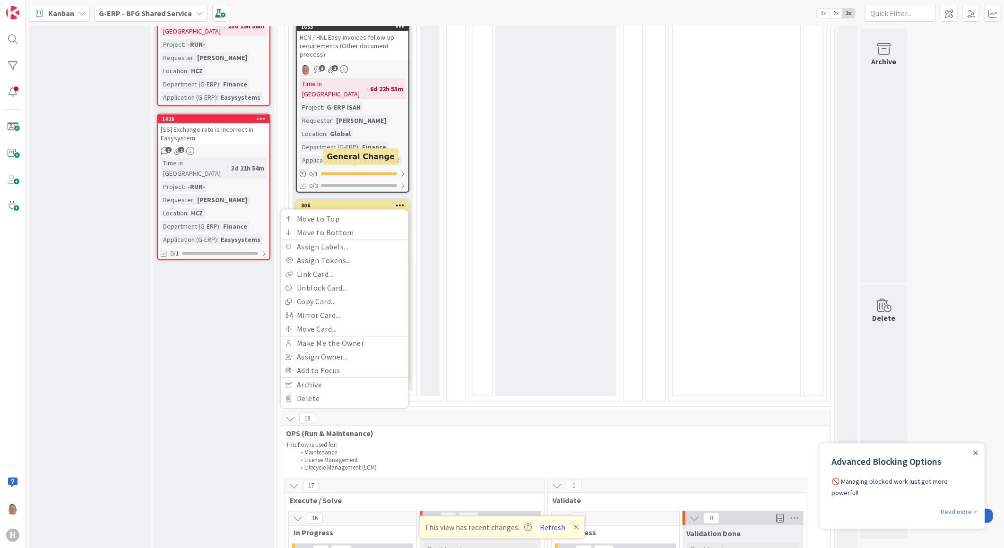
click at [379, 202] on div "306" at bounding box center [354, 205] width 107 height 7
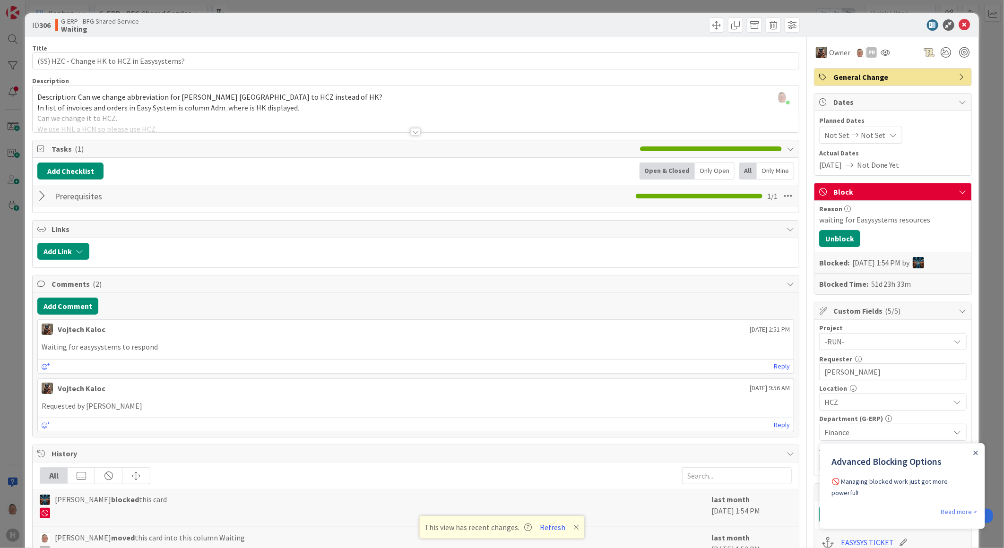
click at [963, 23] on div at bounding box center [887, 24] width 167 height 11
click at [959, 24] on icon at bounding box center [964, 24] width 11 height 11
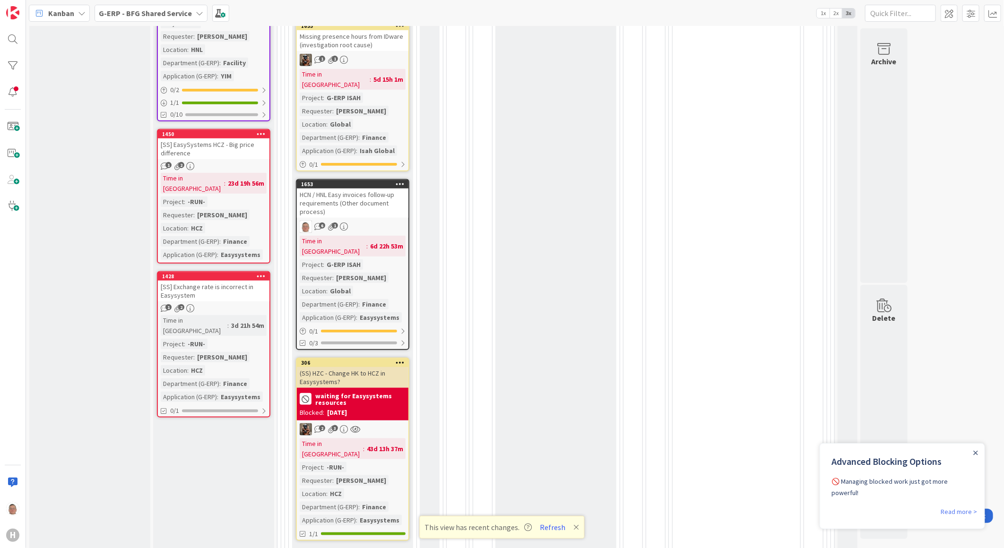
click at [404, 181] on icon at bounding box center [400, 184] width 9 height 7
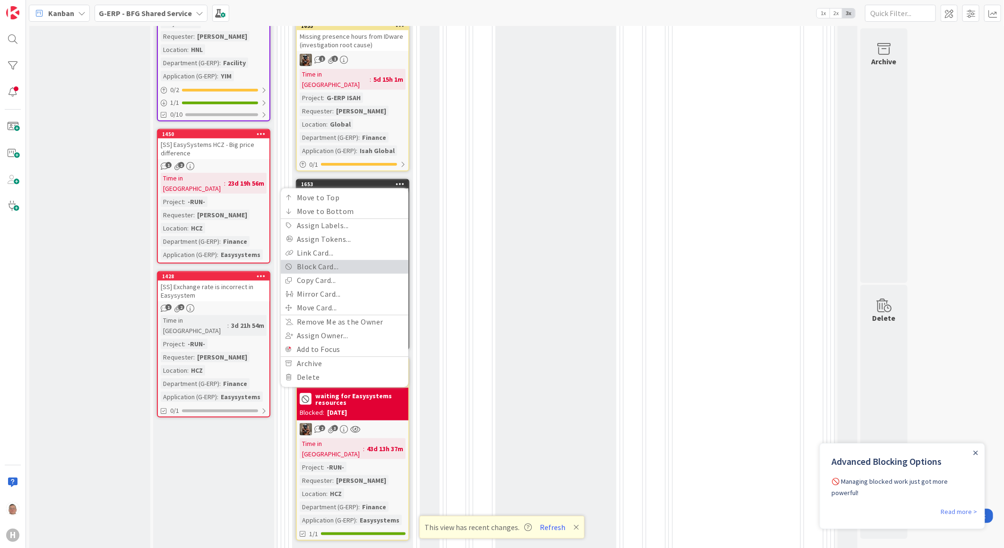
click at [334, 260] on link "Block Card..." at bounding box center [345, 267] width 128 height 14
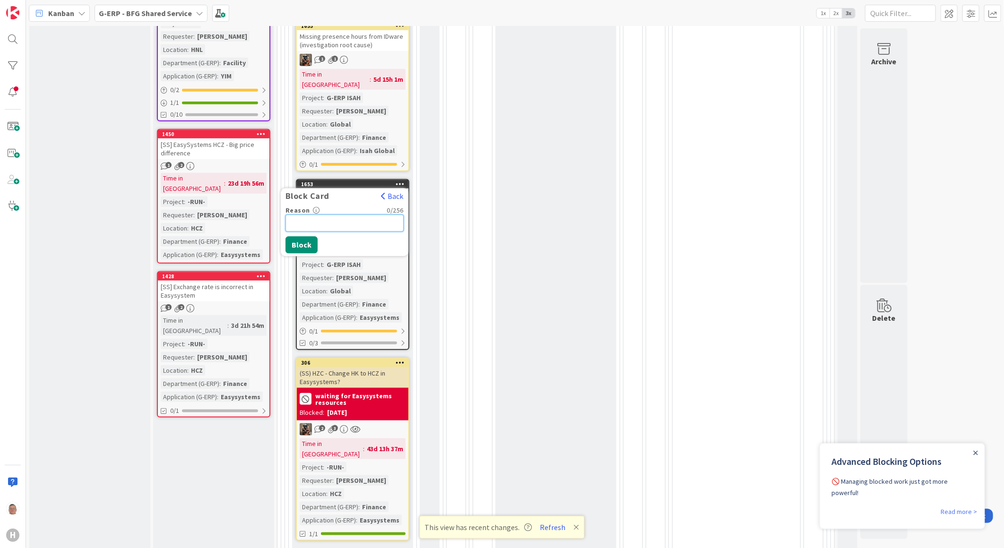
click at [318, 215] on input "Reason" at bounding box center [344, 223] width 118 height 17
click at [394, 191] on button "Back" at bounding box center [391, 196] width 23 height 10
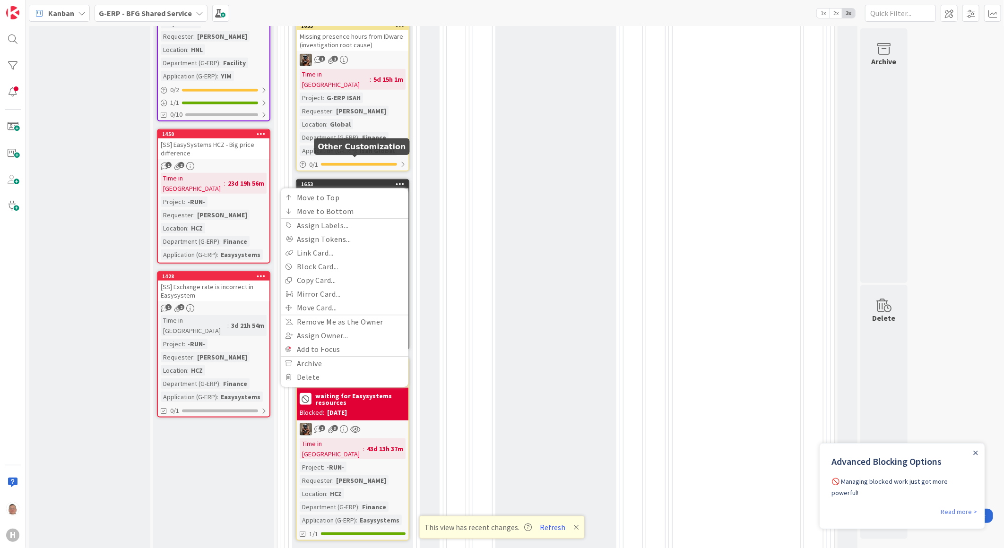
click at [371, 181] on div "1653" at bounding box center [354, 184] width 107 height 7
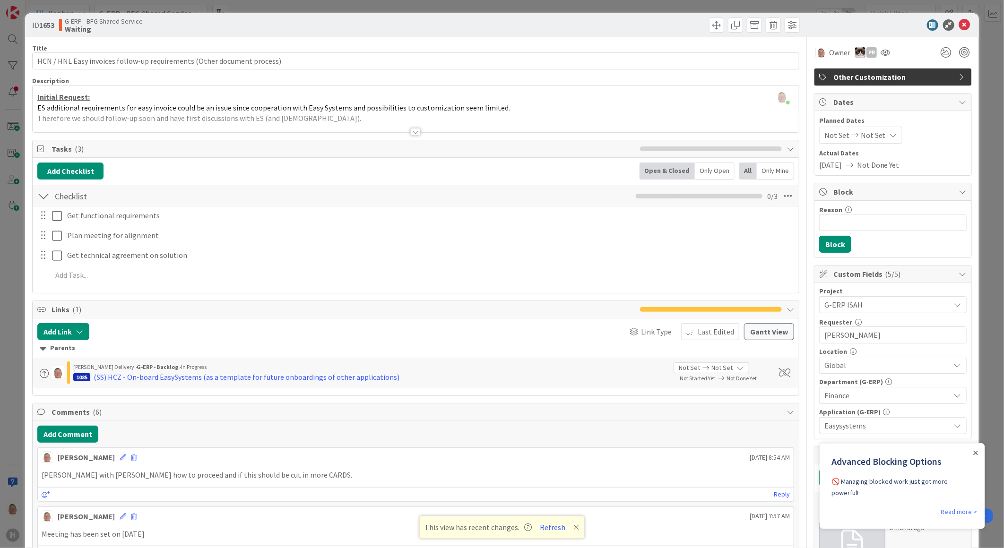
click at [950, 192] on div "Block" at bounding box center [892, 191] width 157 height 17
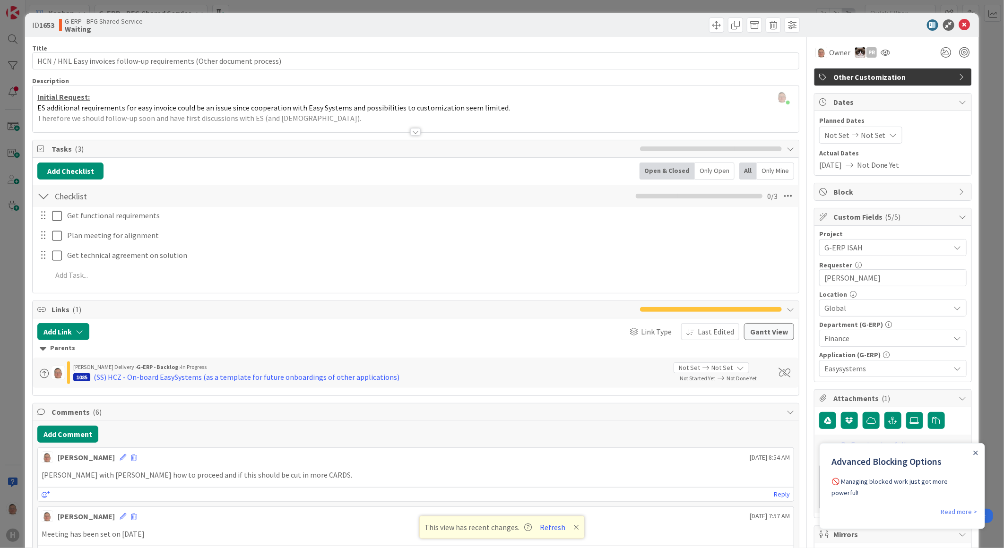
click at [950, 192] on div "Block" at bounding box center [892, 191] width 157 height 17
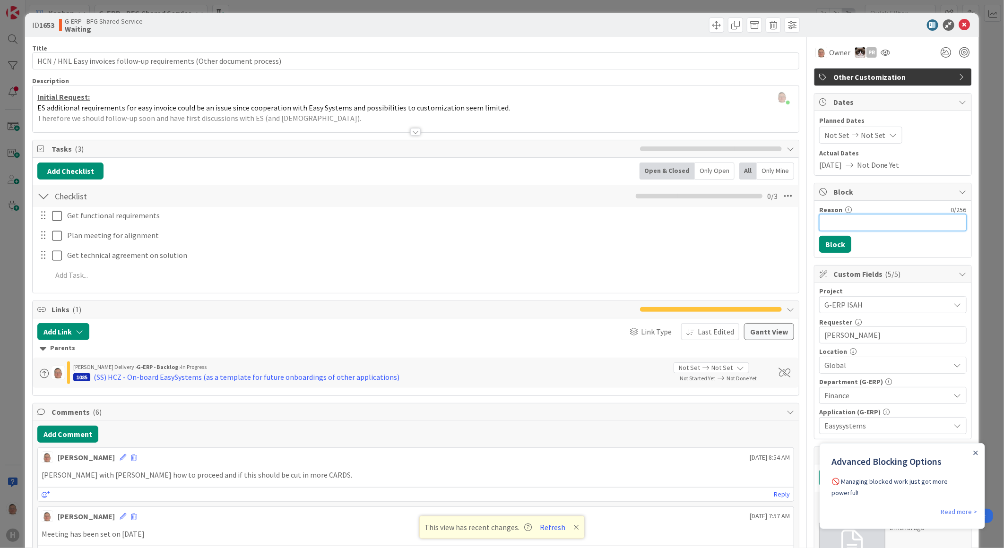
click at [846, 219] on input "Reason" at bounding box center [892, 222] width 147 height 17
type input "test"
click at [881, 251] on div "Reason 4 / 256 test Block" at bounding box center [892, 229] width 157 height 57
click at [957, 506] on link "Read more >" at bounding box center [958, 511] width 36 height 11
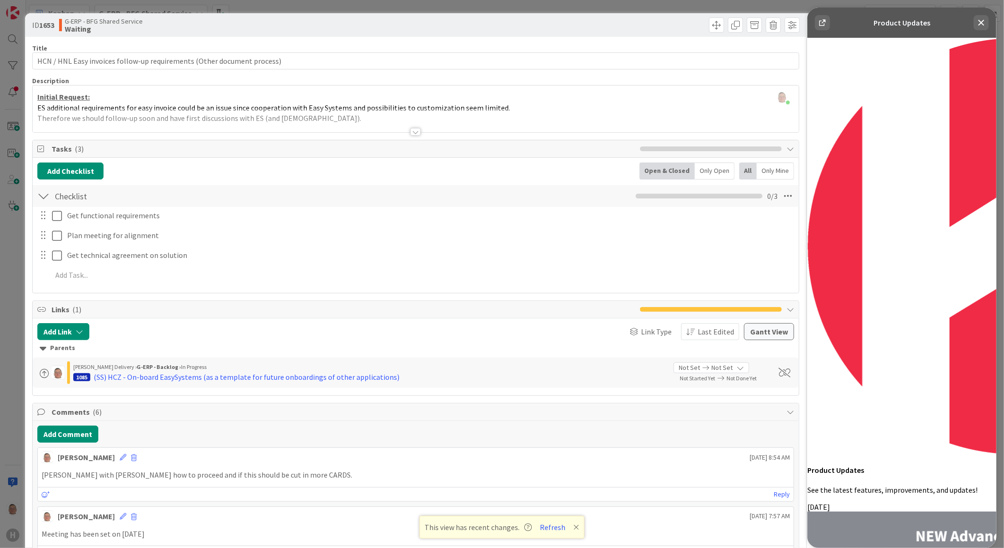
scroll to position [420, 0]
click at [982, 22] on icon at bounding box center [980, 22] width 11 height 11
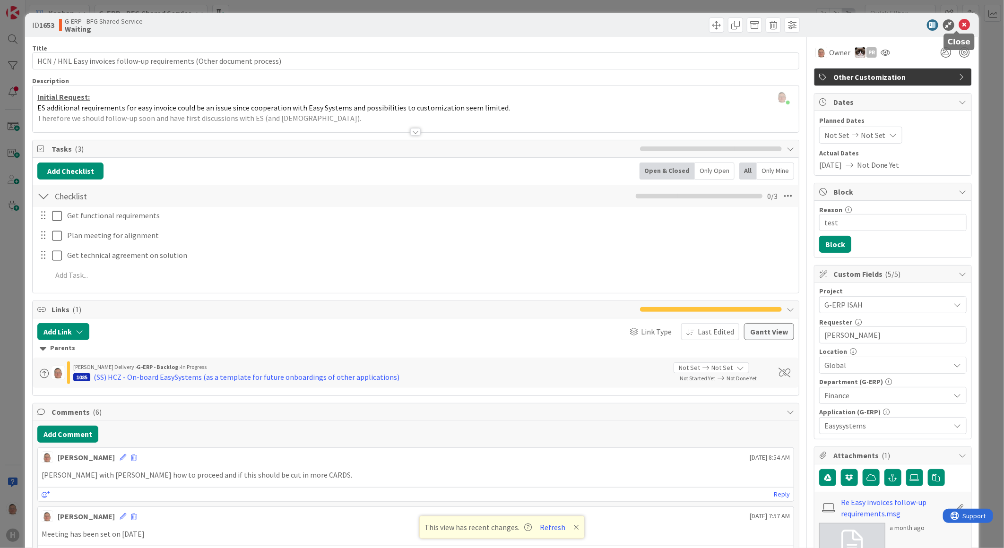
scroll to position [0, 0]
click at [960, 23] on icon at bounding box center [964, 24] width 11 height 11
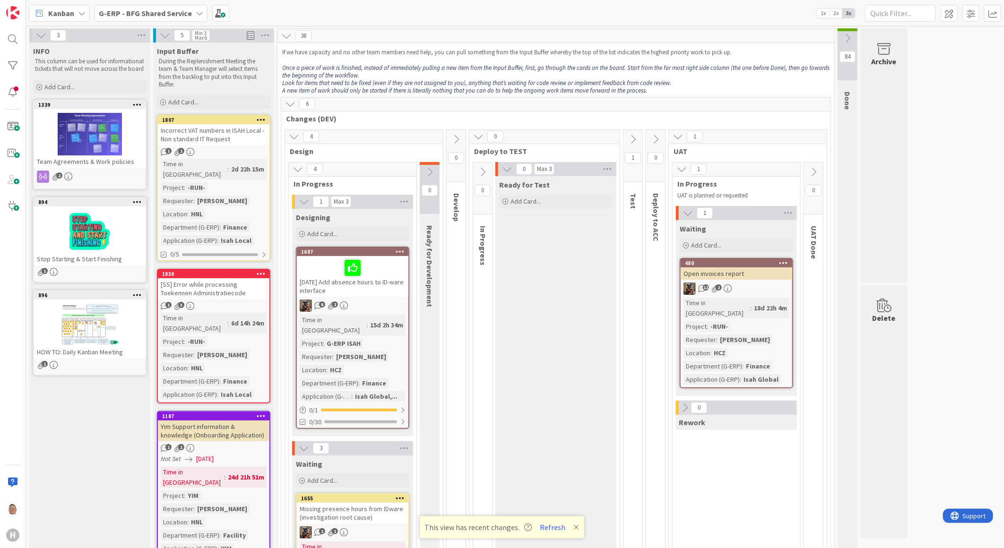
click at [181, 13] on b "G-ERP - BFG Shared Service" at bounding box center [145, 13] width 93 height 9
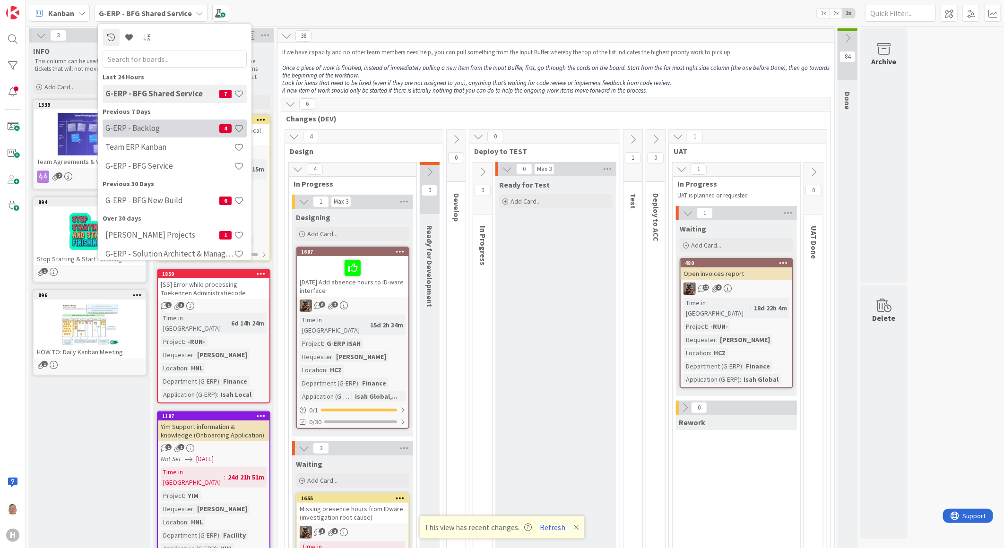
click at [125, 128] on h4 "G-ERP - Backlog" at bounding box center [162, 127] width 114 height 9
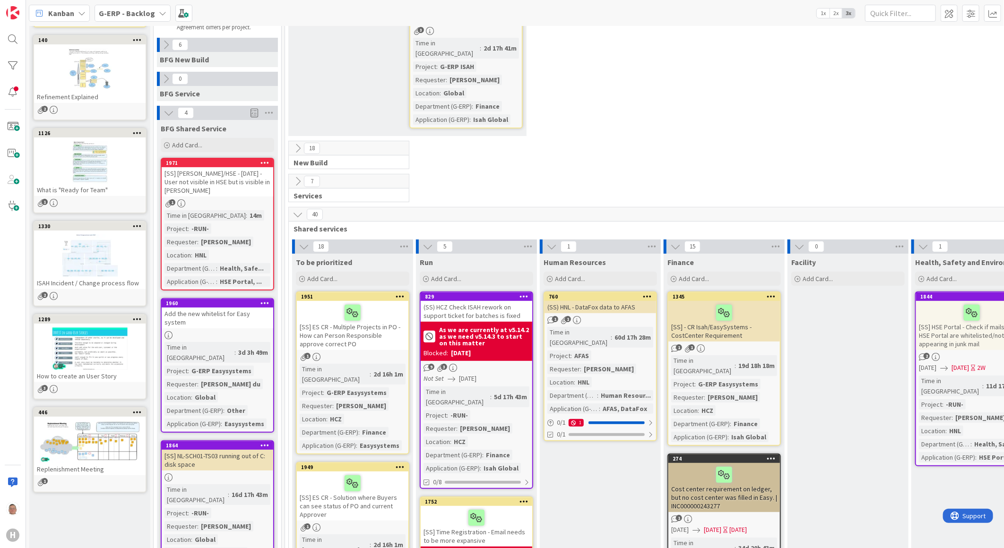
scroll to position [157, 0]
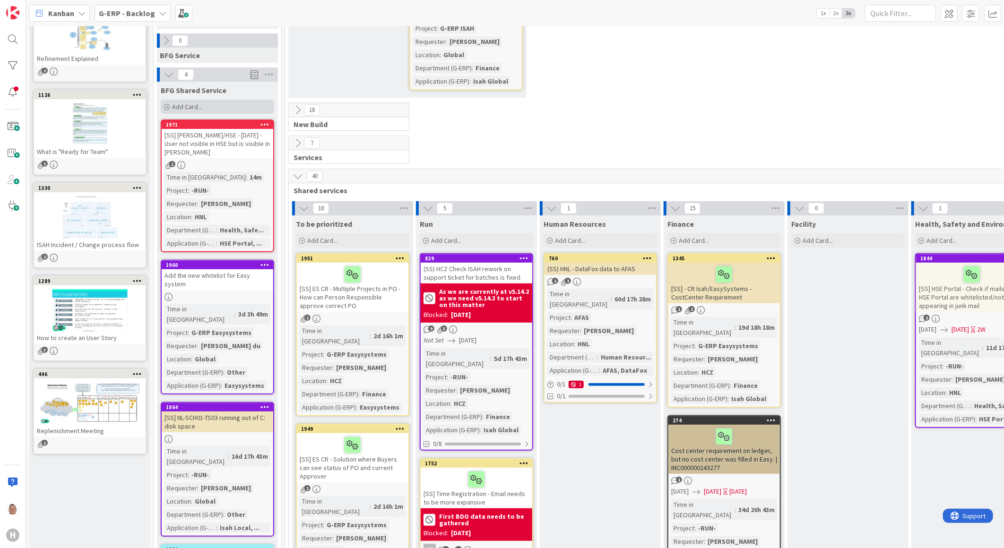
click at [182, 102] on div "Add Card..." at bounding box center [217, 107] width 113 height 14
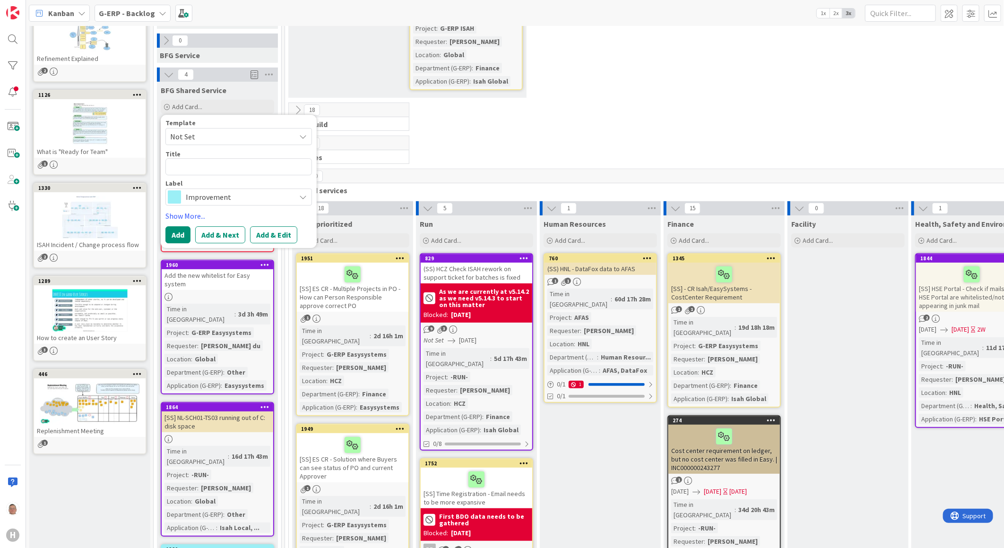
click at [251, 134] on span "Not Set" at bounding box center [229, 136] width 118 height 12
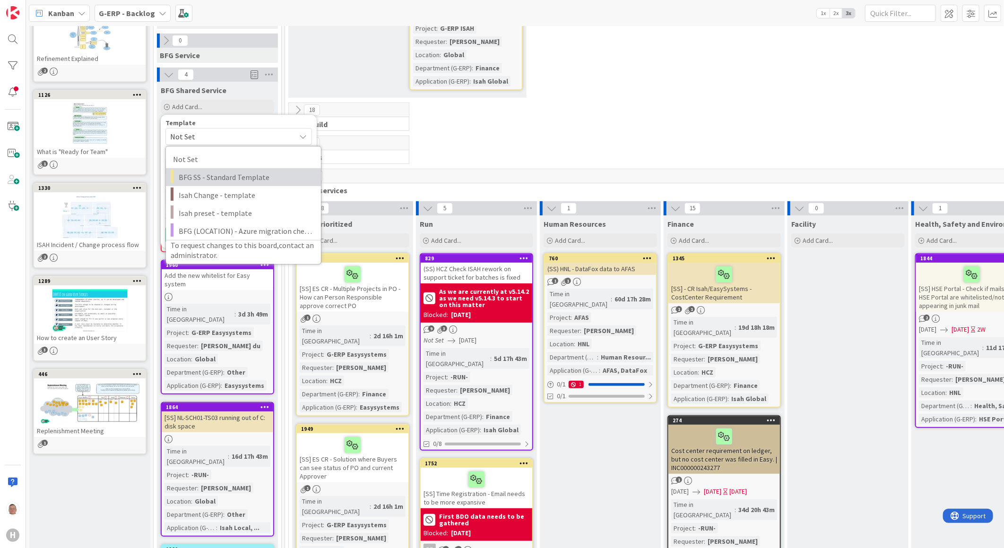
click at [241, 177] on span "BFG SS - Standard Template" at bounding box center [246, 177] width 135 height 12
type textarea "x"
type textarea "BFG SS - Standard Template"
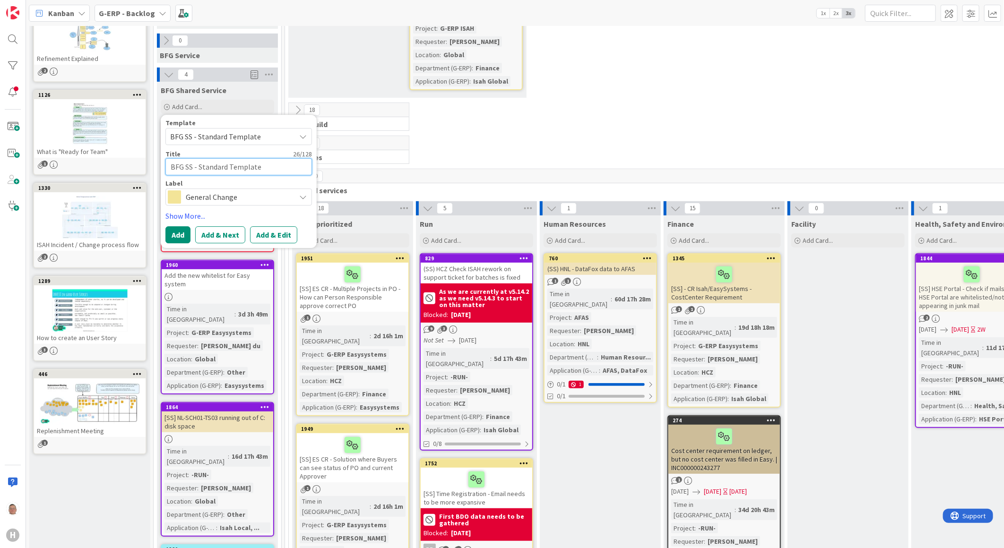
click at [275, 165] on textarea "BFG SS - Standard Template" at bounding box center [238, 166] width 146 height 17
type textarea "x"
type textarea "BFG SS - Standard Templat"
type textarea "x"
type textarea "BFG SS - Standard Templa"
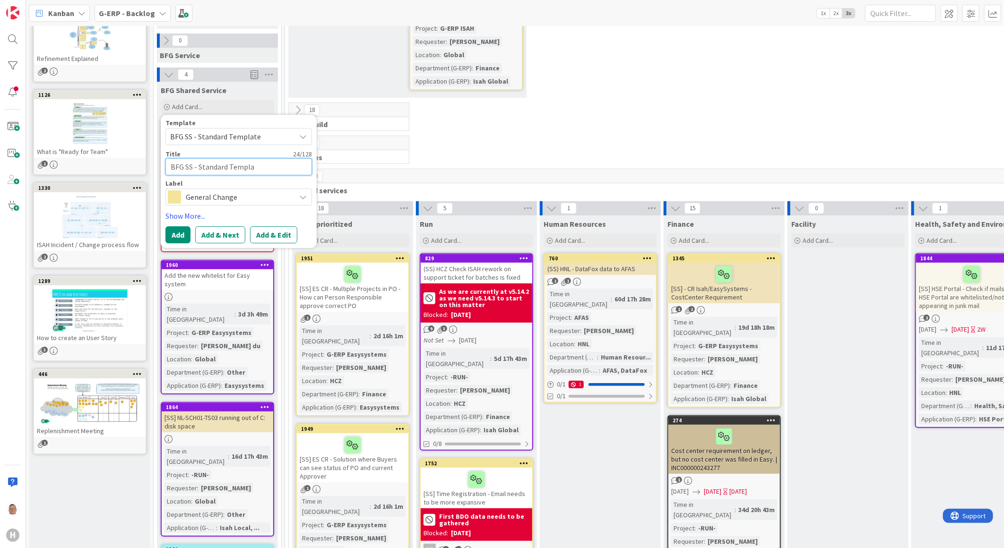
type textarea "x"
type textarea "BFG SS - Standard Templ"
type textarea "x"
type textarea "BFG SS - Standard Temp"
type textarea "x"
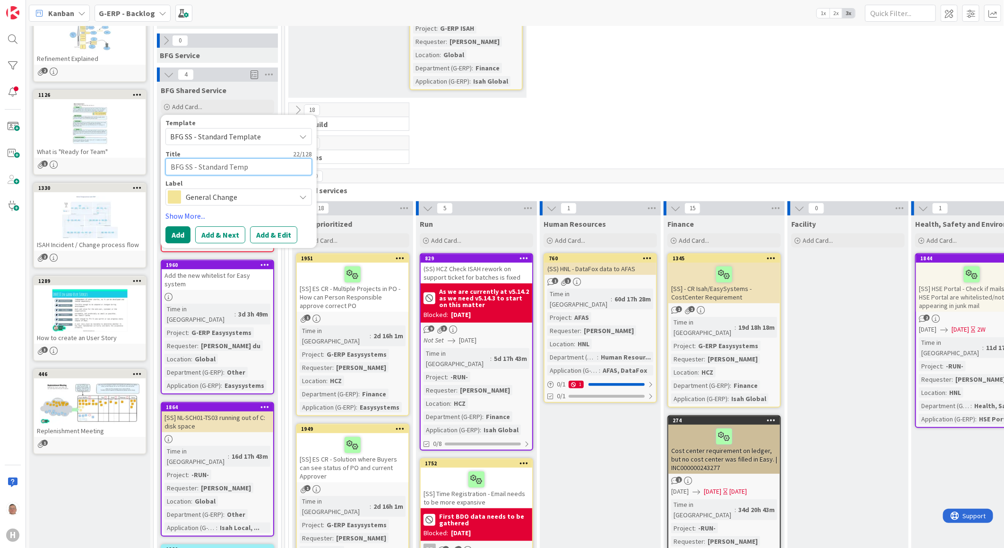
type textarea "BFG SS - Standard Tem"
type textarea "x"
type textarea "BFG SS - Standard Te"
type textarea "x"
type textarea "BFG SS - Standard T"
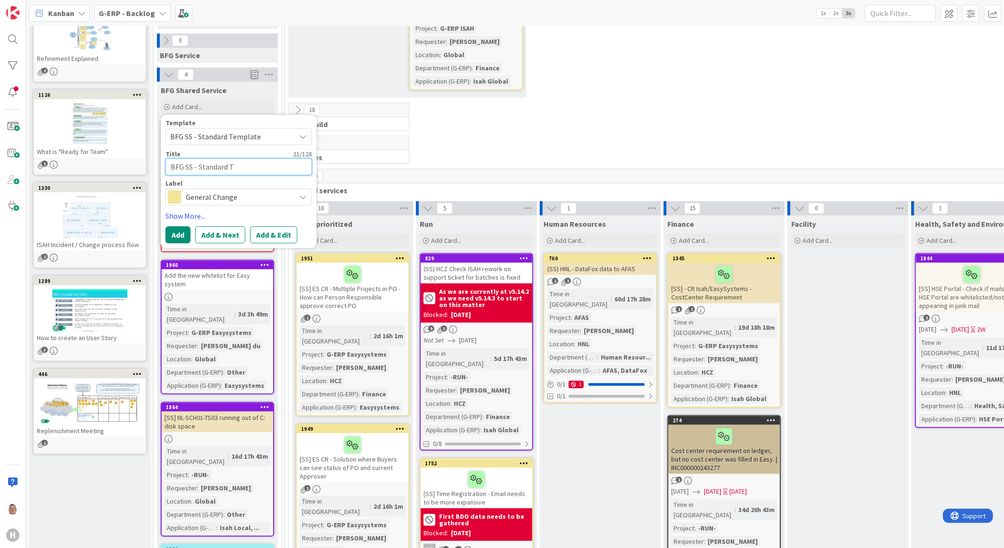
type textarea "x"
type textarea "BFG SS - Standard"
type textarea "x"
type textarea "BFG SS - Standard"
type textarea "x"
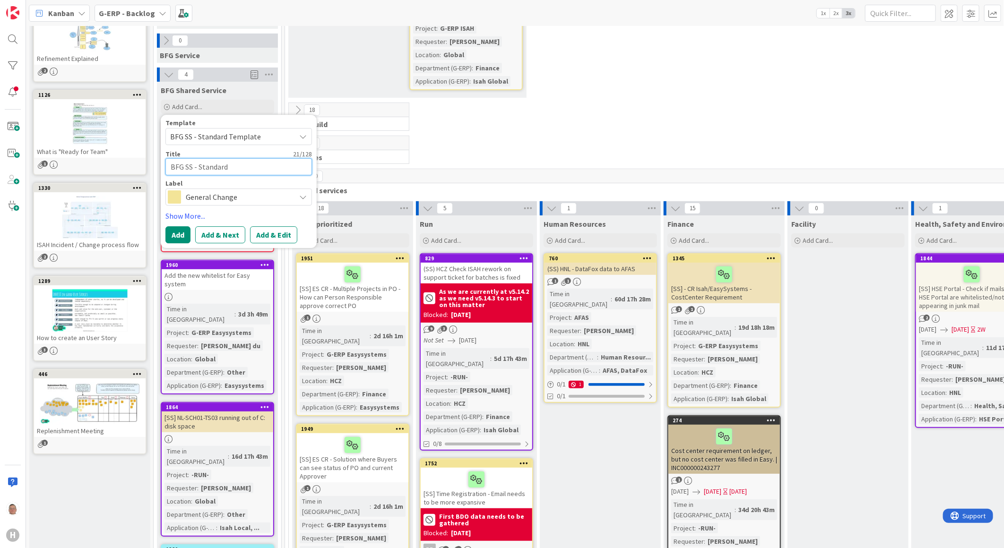
type textarea "BFG SS - Standar"
type textarea "x"
type textarea "BFG SS - Standa"
type textarea "x"
type textarea "BFG SS - Stand"
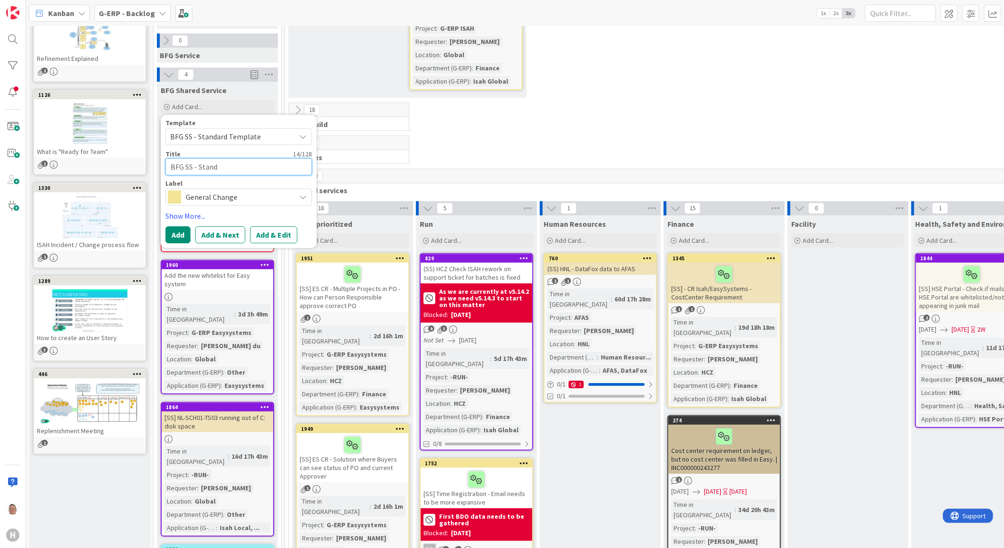
type textarea "x"
type textarea "BFG SS - Stan"
type textarea "x"
type textarea "BFG SS - Sta"
type textarea "x"
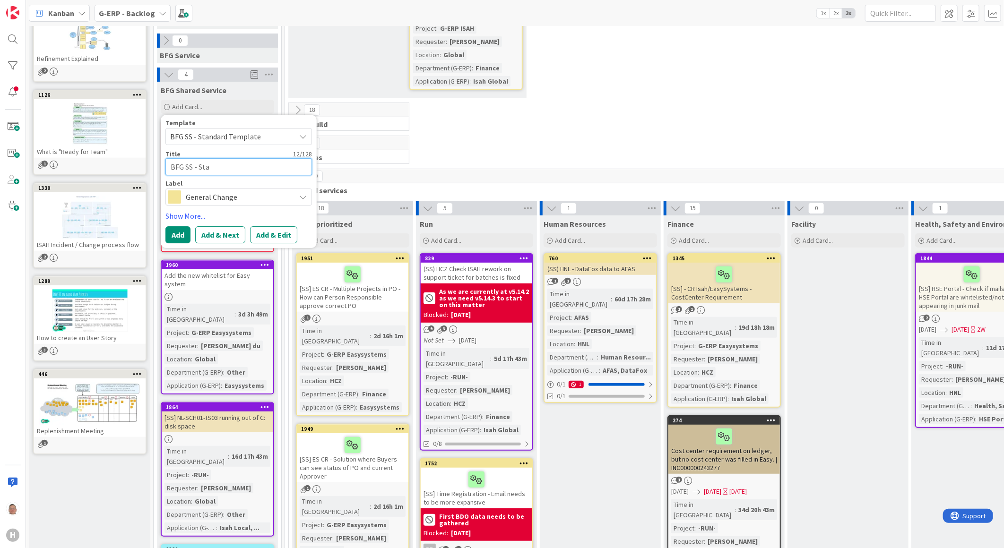
type textarea "BFG SS - St"
type textarea "x"
type textarea "BFG SS - S"
type textarea "x"
type textarea "BFG SS -"
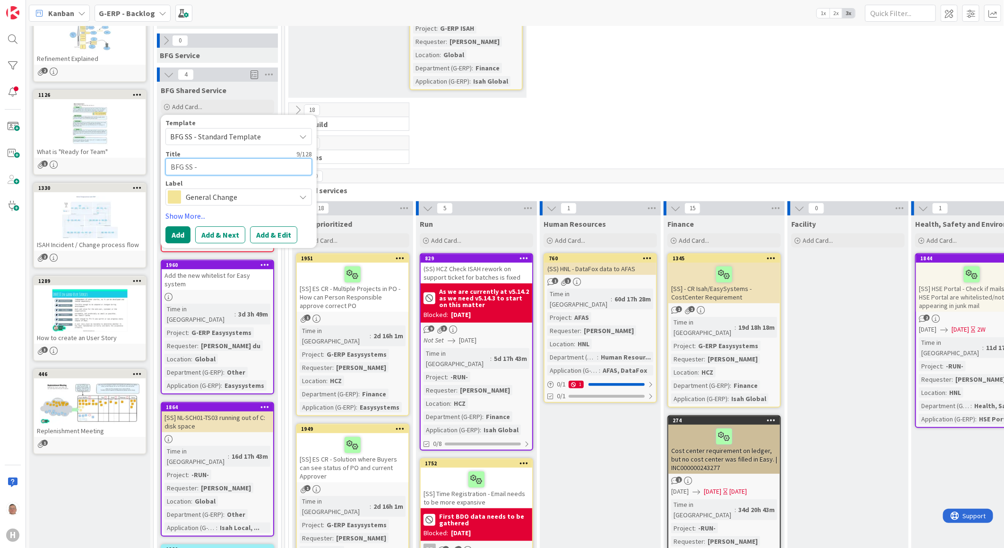
type textarea "x"
type textarea "BFG SS - S"
type textarea "x"
type textarea "BFG SS - SP"
type textarea "x"
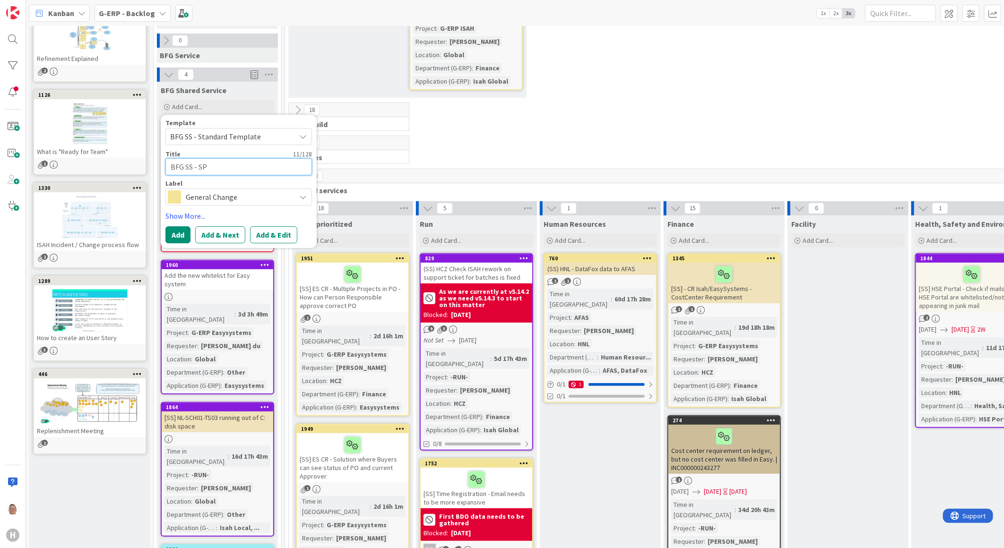
type textarea "BFG SS - SPA"
type textarea "x"
type textarea "BFG SS - SP"
type textarea "x"
type textarea "BFG SS - S"
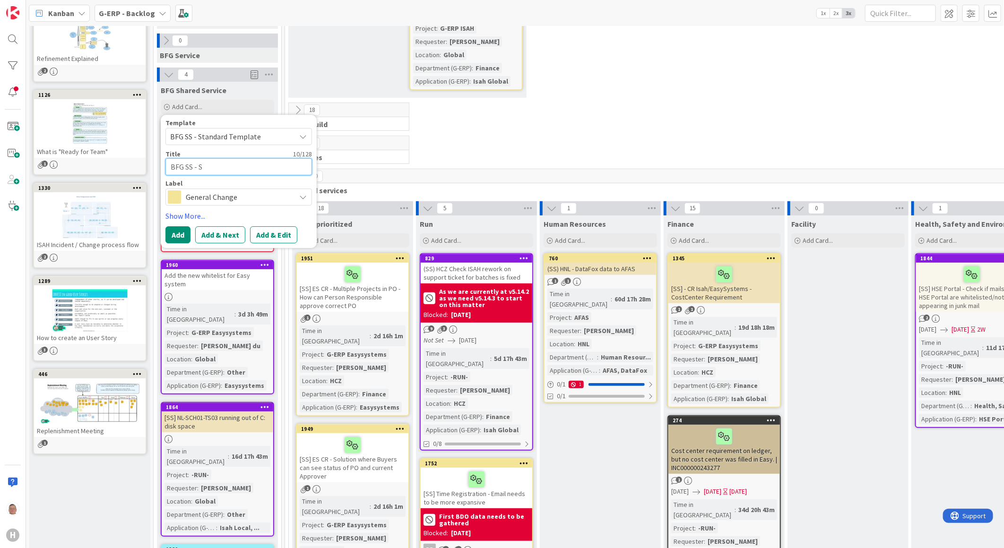
type textarea "x"
type textarea "BFG SS - SA"
type textarea "x"
type textarea "BFG SS - SAP"
type textarea "x"
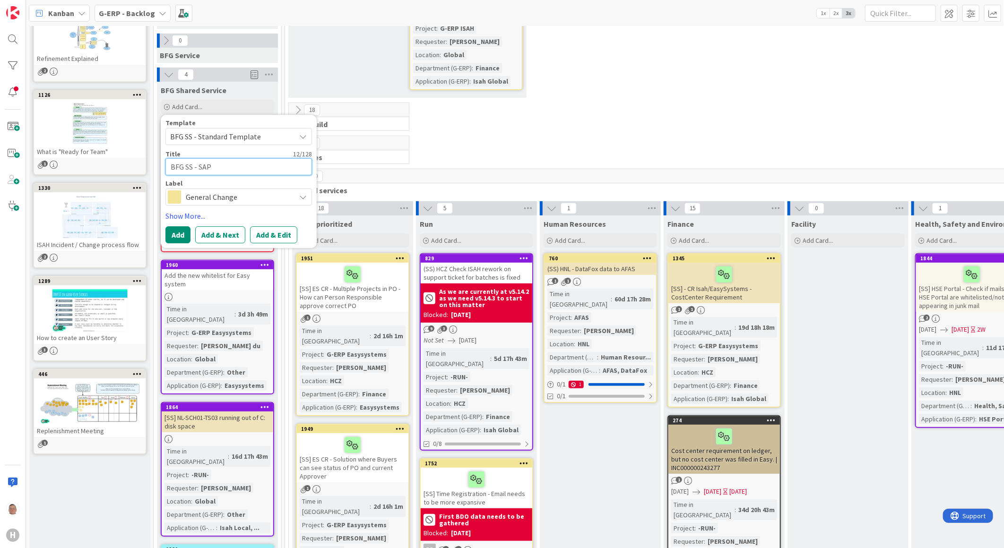
type textarea "BFG SS - SAP"
type textarea "x"
type textarea "BFG SS - SAP C"
type textarea "x"
type textarea "BFG SS - SAP Co"
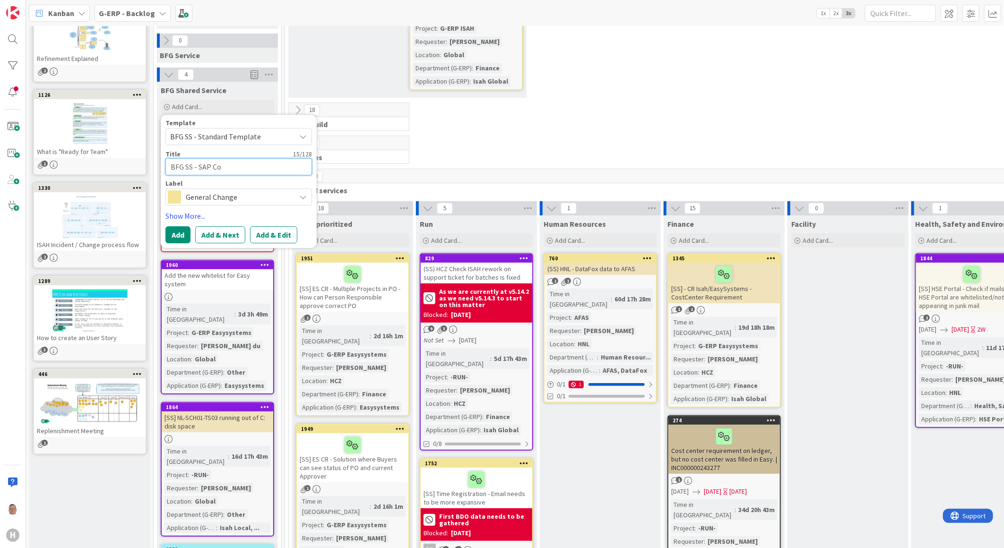
type textarea "x"
type textarea "BFG SS - SAP Con"
type textarea "x"
type textarea "BFG SS - SAP Conc"
type textarea "x"
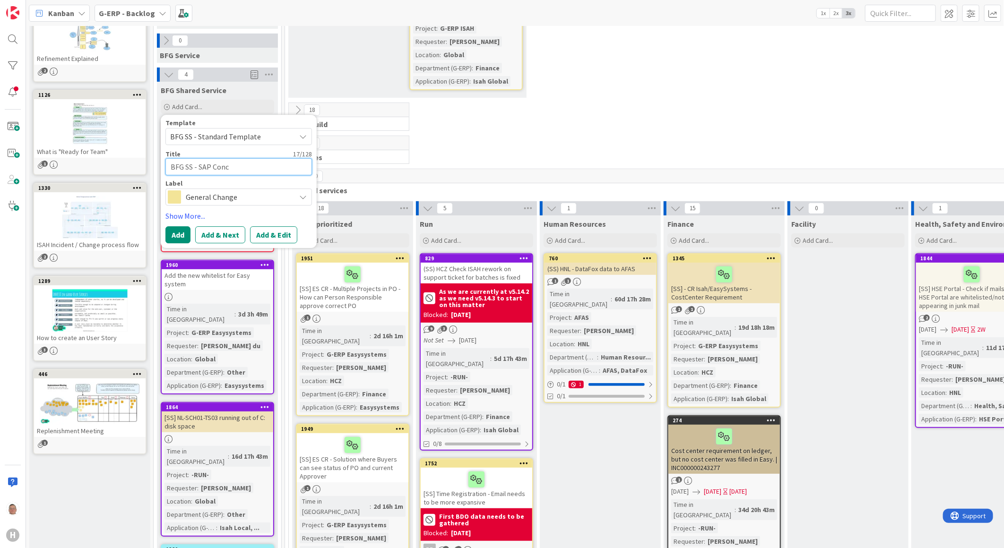
type textarea "BFG SS - SAP Concu"
type textarea "x"
type textarea "BFG SS - SAP Concur"
type textarea "x"
type textarea "BFG SS - SAP Concur"
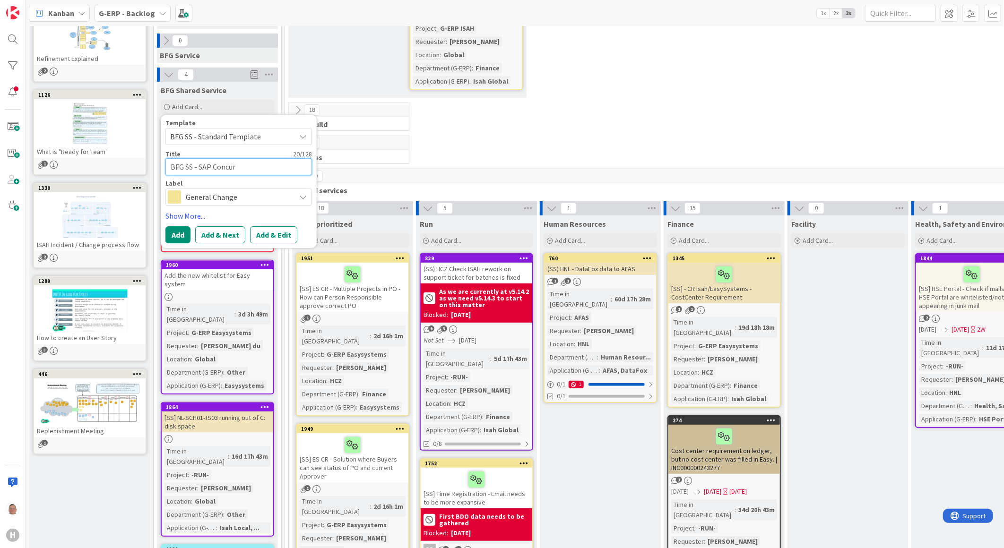
type textarea "x"
type textarea "BFG SS - SAP Concur ("
paste textarea "FI Master Data (Company Hierarchy)*"
type textarea "x"
type textarea "BFG SS - SAP Concur (FI Master Data (Company Hierarchy)*"
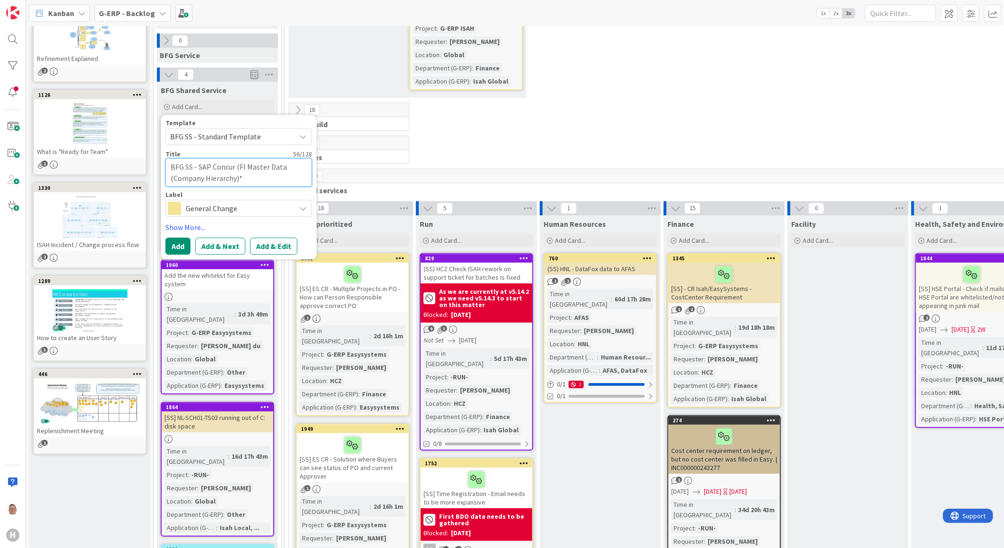
type textarea "x"
type textarea "BFG SS - SAP Concur (FI Master Data (Company Hierarchy)*)"
click at [269, 246] on button "Add & Edit" at bounding box center [273, 246] width 47 height 17
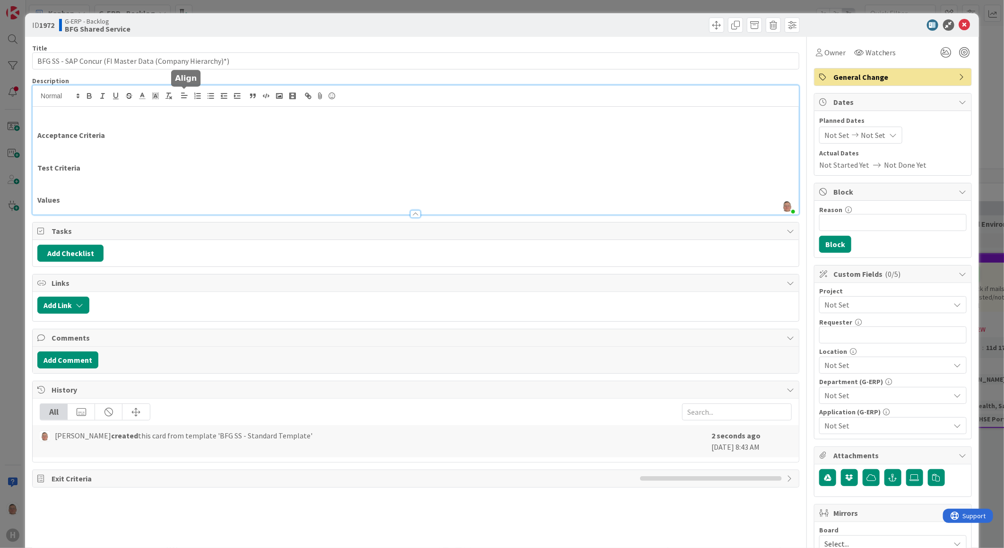
click at [187, 102] on div "leon Dolje just joined Acceptance Criteria Test Criteria Values" at bounding box center [416, 150] width 766 height 129
click at [68, 306] on button "Add Link" at bounding box center [63, 305] width 52 height 17
click at [102, 367] on span "Current Board" at bounding box center [100, 363] width 106 height 13
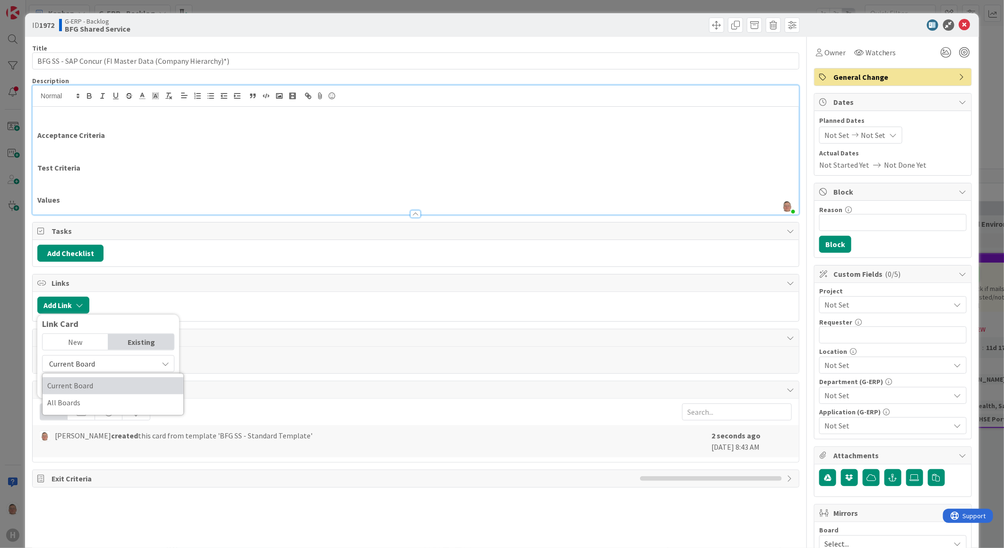
click at [77, 384] on span "Current Board" at bounding box center [112, 386] width 131 height 14
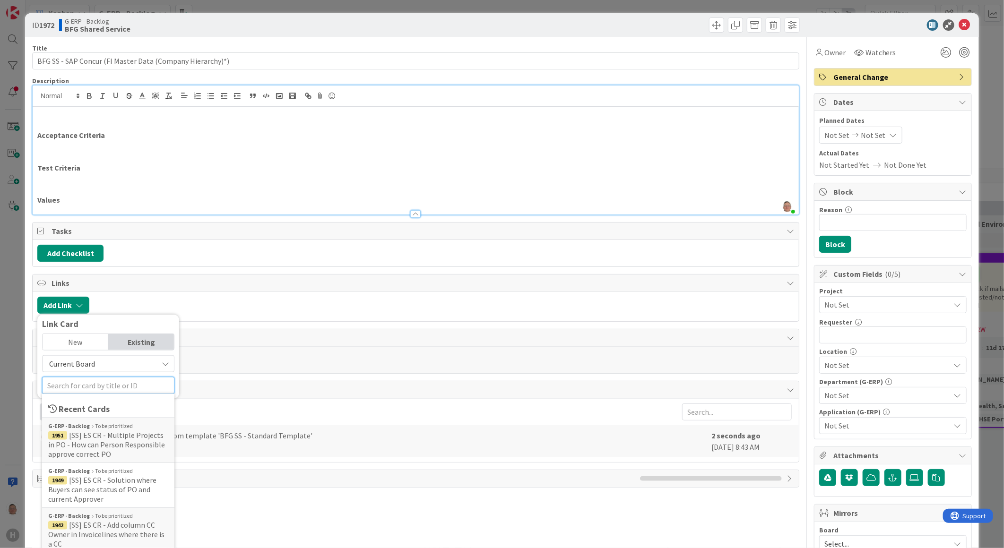
click at [77, 385] on input "text" at bounding box center [108, 385] width 132 height 17
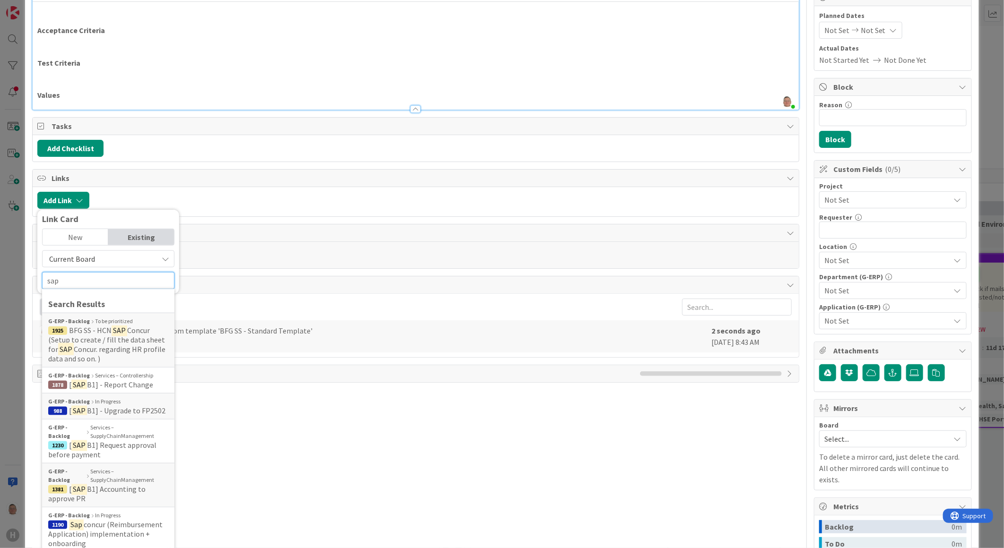
scroll to position [157, 0]
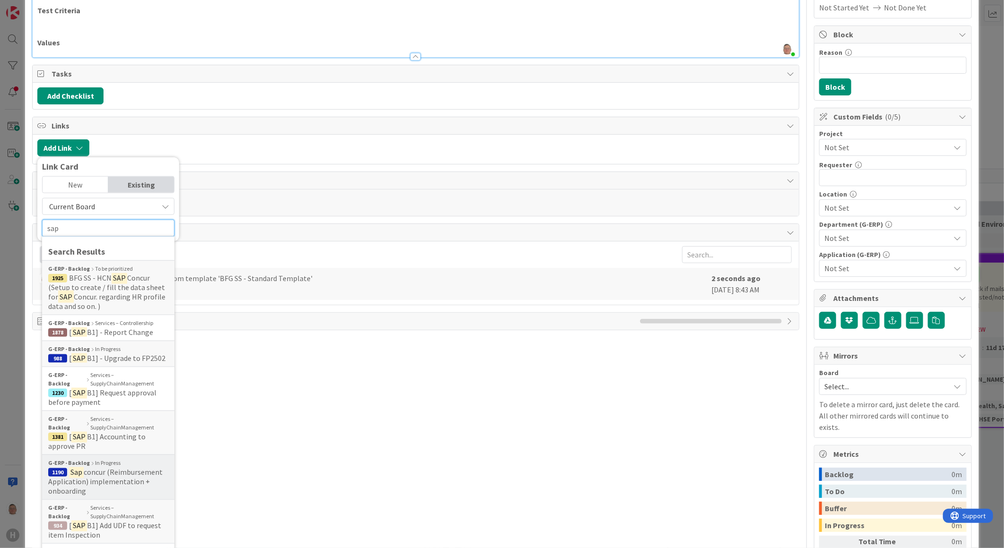
type input "sap"
click at [114, 470] on span "concur (Reimbursement Application) implementation + onboarding" at bounding box center [105, 481] width 114 height 28
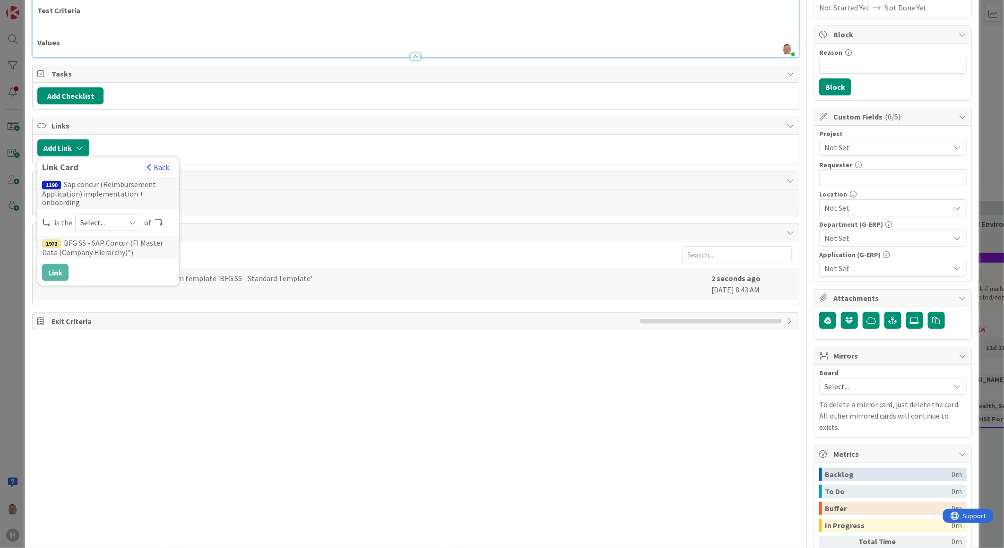
click at [112, 220] on span "Select..." at bounding box center [100, 222] width 40 height 13
click at [106, 263] on span "child" at bounding box center [158, 262] width 107 height 14
click at [50, 268] on button "Link" at bounding box center [55, 272] width 26 height 17
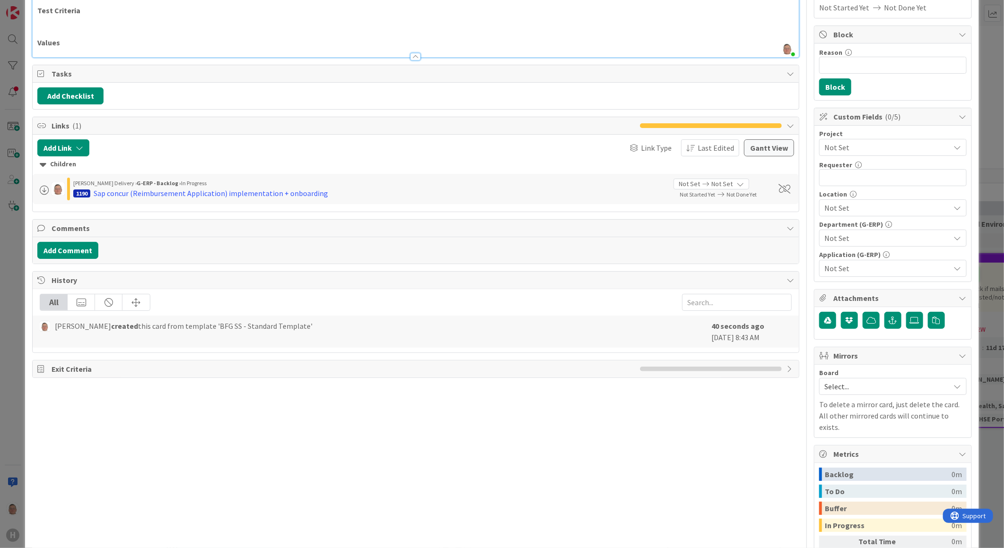
click at [926, 146] on span "Not Set" at bounding box center [884, 147] width 121 height 13
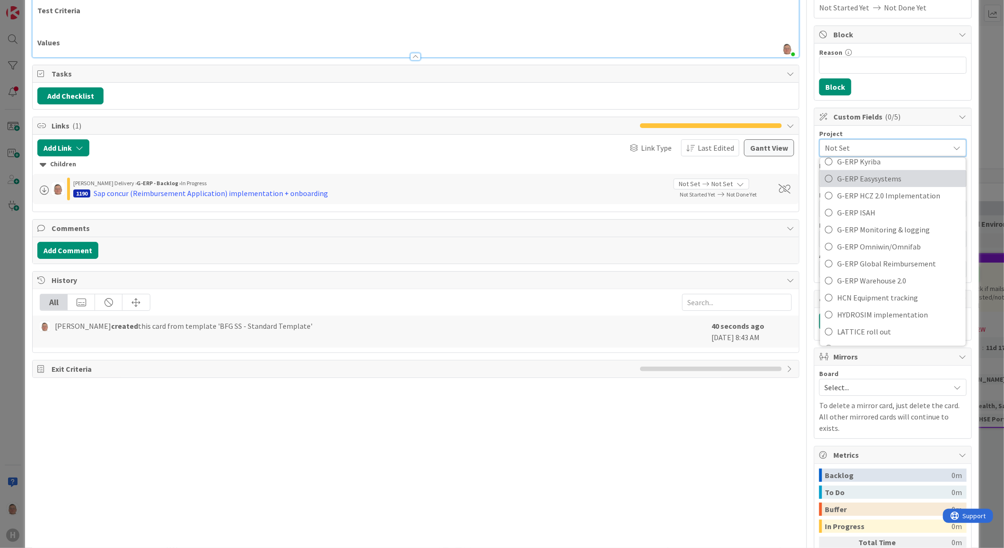
scroll to position [367, 0]
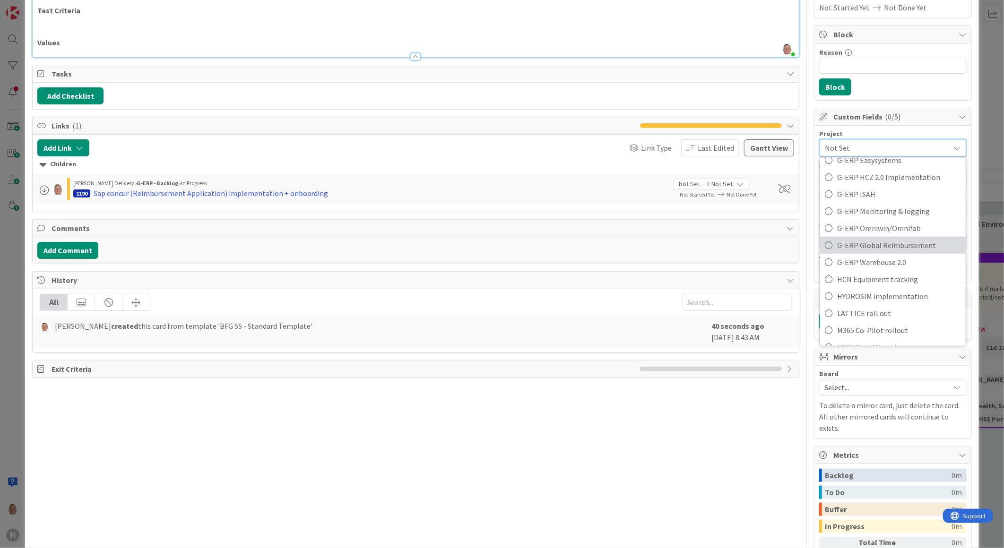
click at [880, 249] on span "G-ERP Global Reimbursement" at bounding box center [899, 245] width 124 height 14
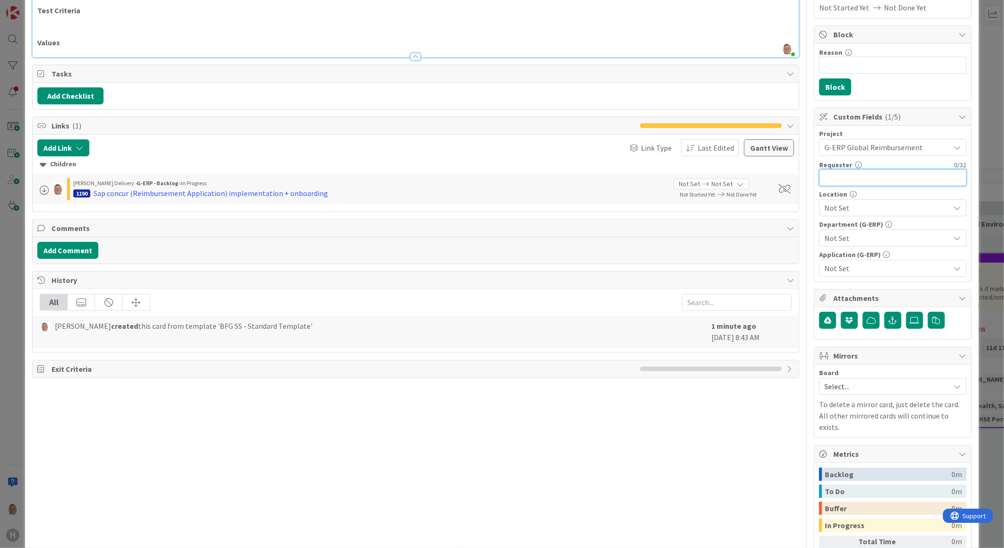
click at [870, 181] on input "text" at bounding box center [892, 177] width 147 height 17
type input "Leon Dolje"
click at [894, 210] on span "Not Set" at bounding box center [887, 207] width 126 height 11
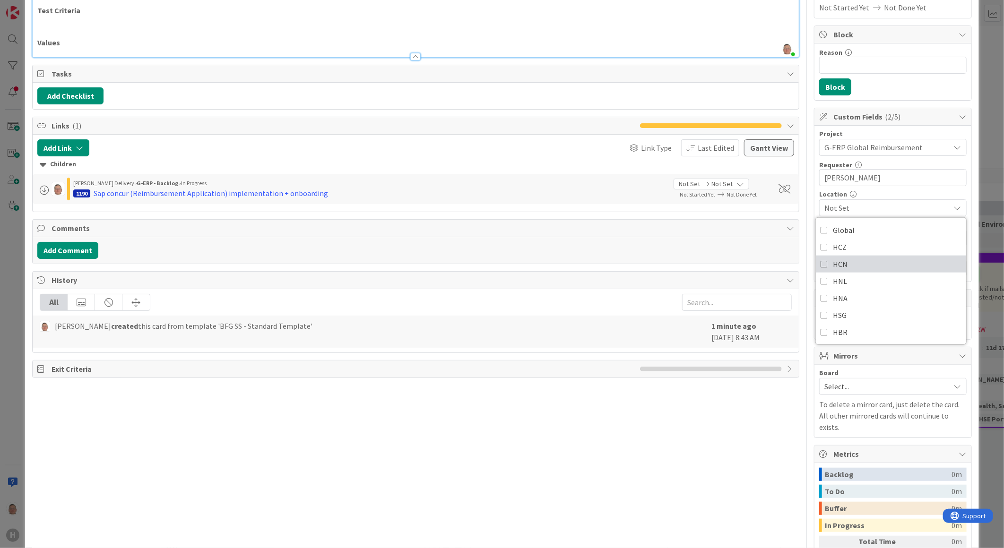
click at [835, 262] on span "HCN" at bounding box center [840, 264] width 15 height 14
click at [909, 82] on div "Reason 0 / 256 Block" at bounding box center [892, 71] width 157 height 57
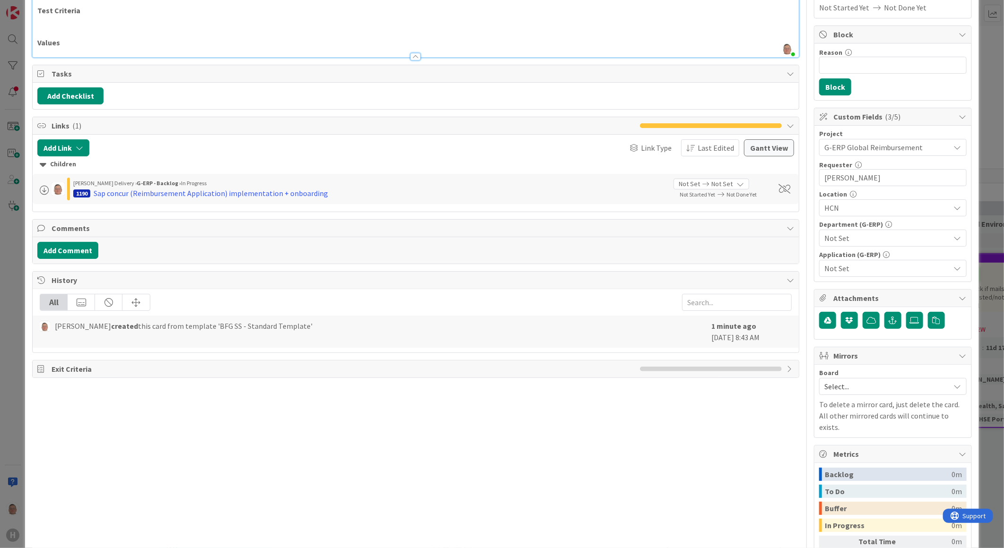
click at [895, 235] on span "Not Set" at bounding box center [887, 237] width 126 height 11
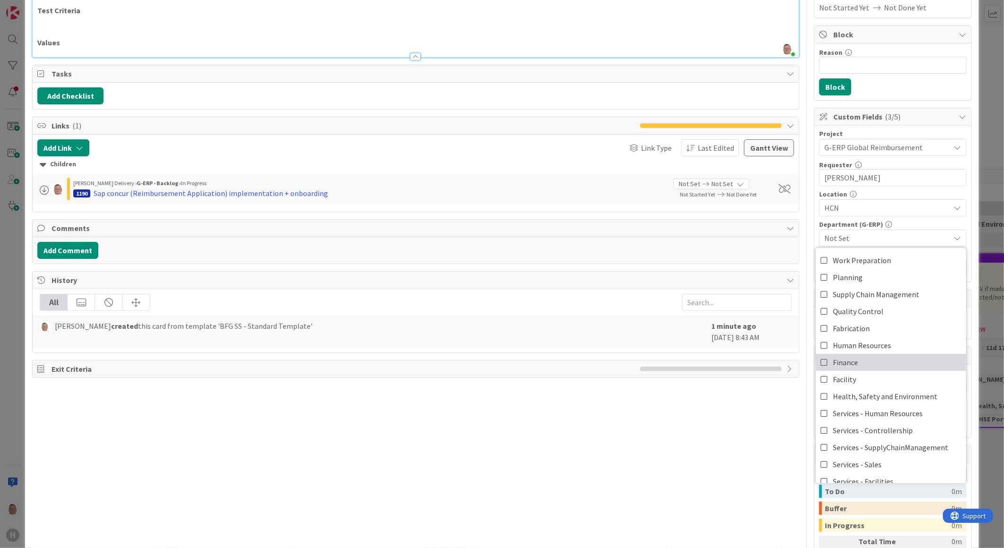
click at [856, 364] on link "Finance" at bounding box center [891, 362] width 150 height 17
click at [924, 223] on div "Department (G-ERP)" at bounding box center [892, 224] width 147 height 7
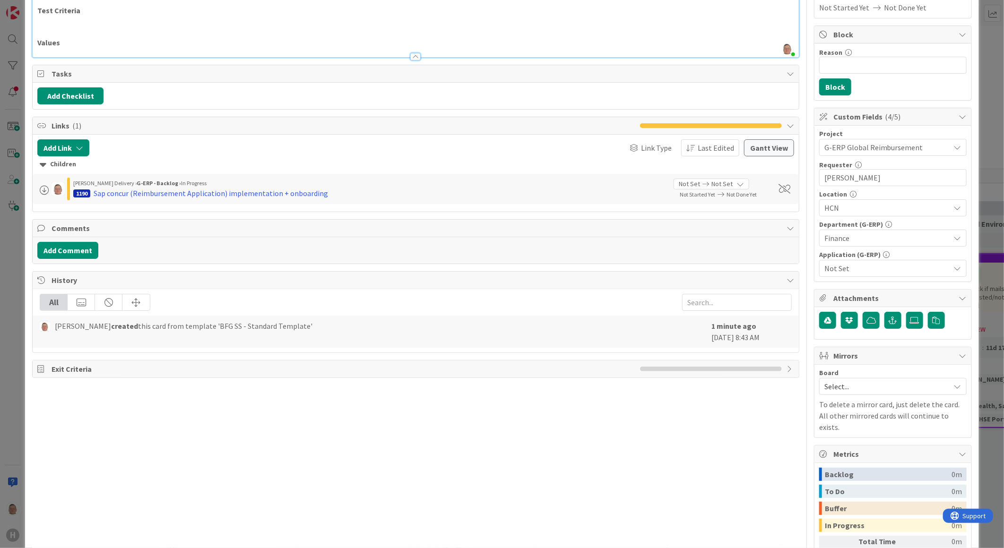
click at [864, 270] on span "Not Set" at bounding box center [887, 268] width 126 height 11
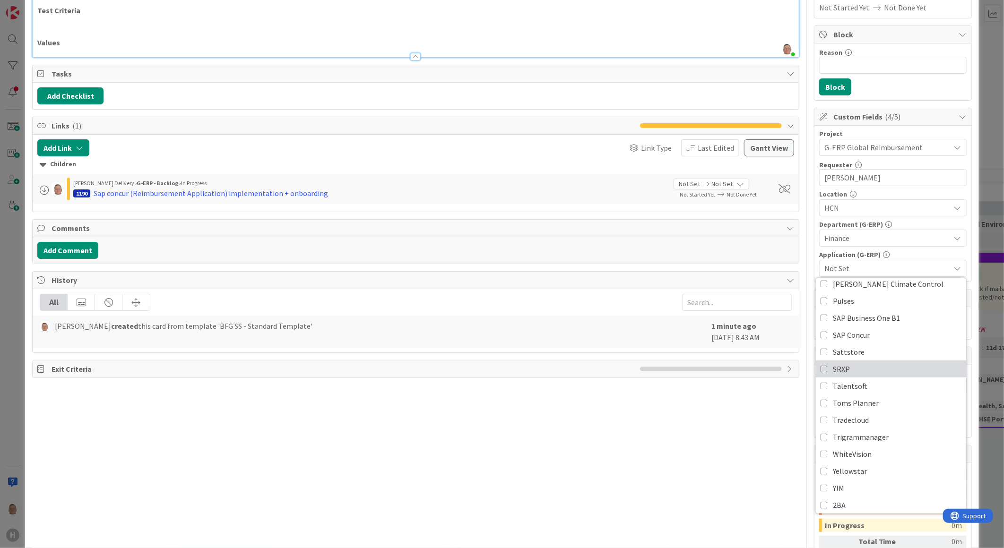
scroll to position [383, 0]
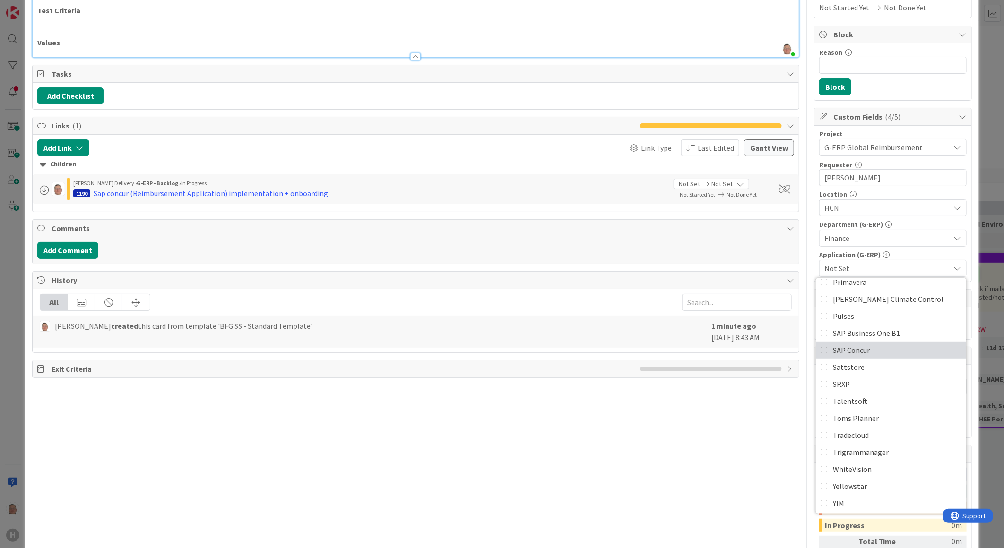
click at [866, 352] on link "SAP Concur" at bounding box center [891, 350] width 150 height 17
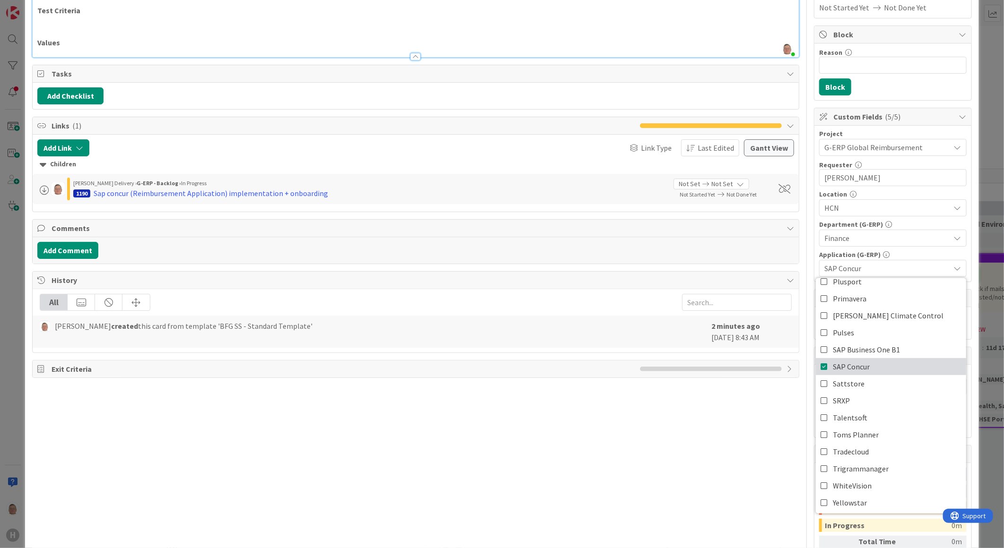
scroll to position [367, 0]
click at [932, 87] on div "Reason 0 / 256 Block" at bounding box center [892, 71] width 157 height 57
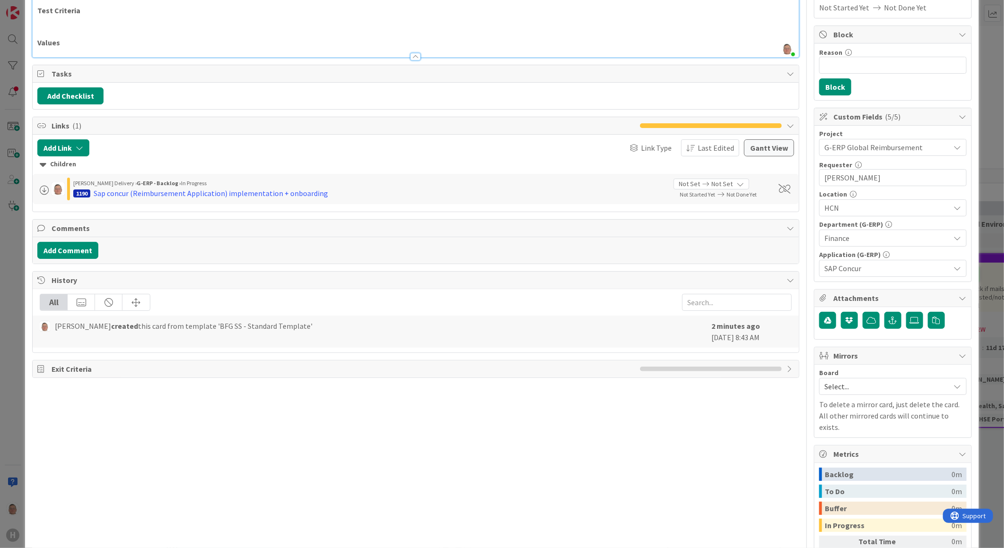
scroll to position [0, 0]
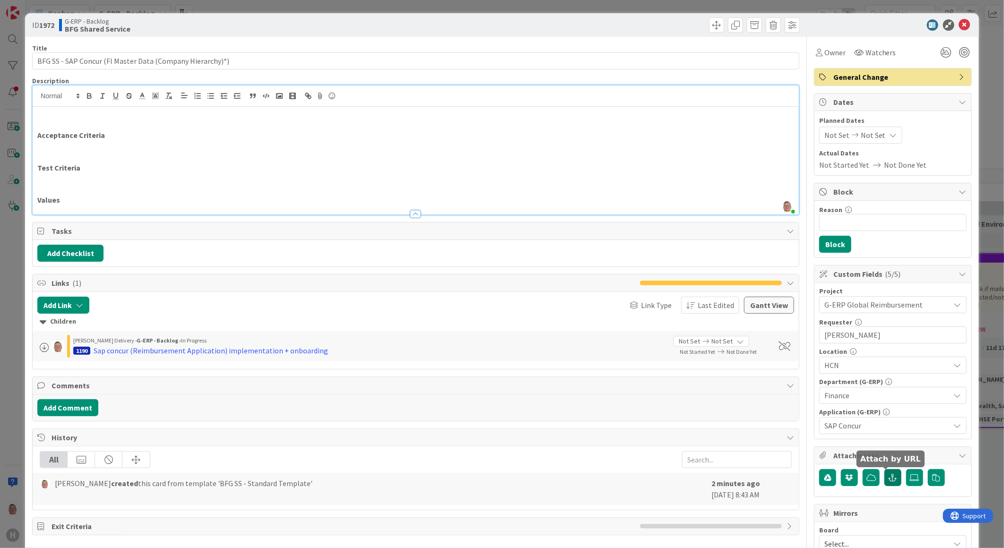
click at [884, 483] on button "button" at bounding box center [892, 477] width 17 height 17
click at [839, 520] on input "text" at bounding box center [892, 520] width 147 height 17
paste input "https://huismancloud.sharepoint.com/:x:/r/teams/EXTSAPConcurP1HCNHuismanBearing…"
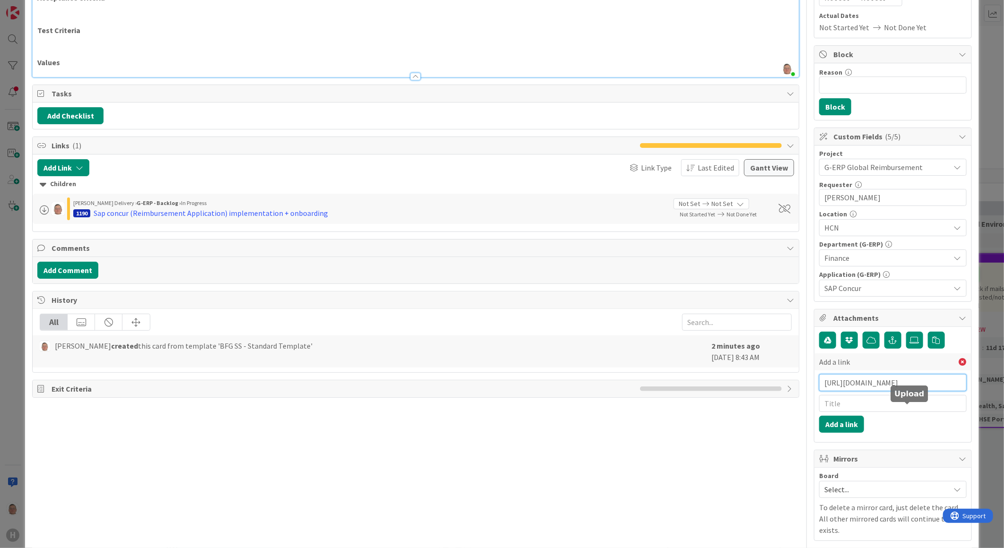
scroll to position [157, 0]
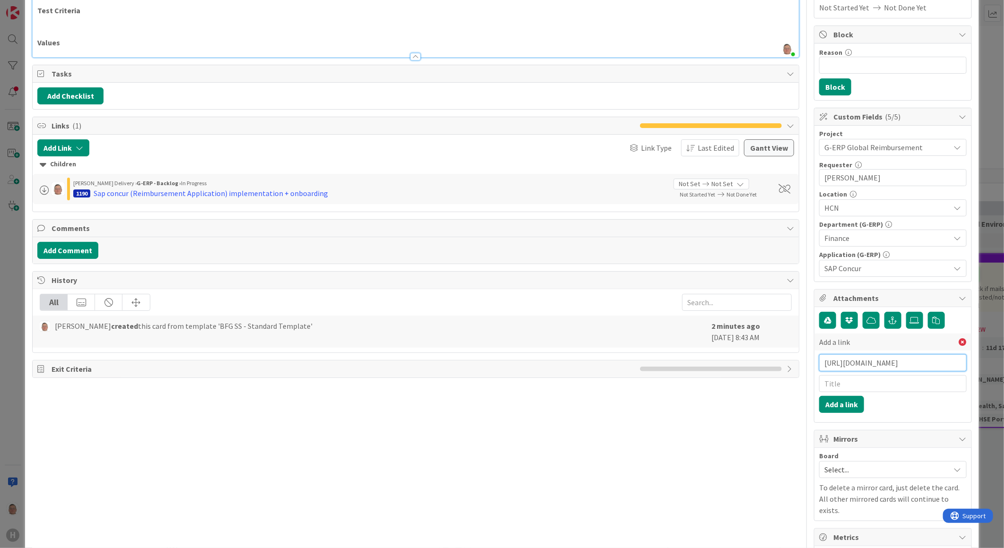
type input "https://huismancloud.sharepoint.com/:x:/r/teams/EXTSAPConcurP1HCNHuismanBearing…"
click at [847, 385] on input "text" at bounding box center [892, 383] width 147 height 17
type input "Interface Matrix"
click at [819, 402] on button "Add a link" at bounding box center [841, 404] width 45 height 17
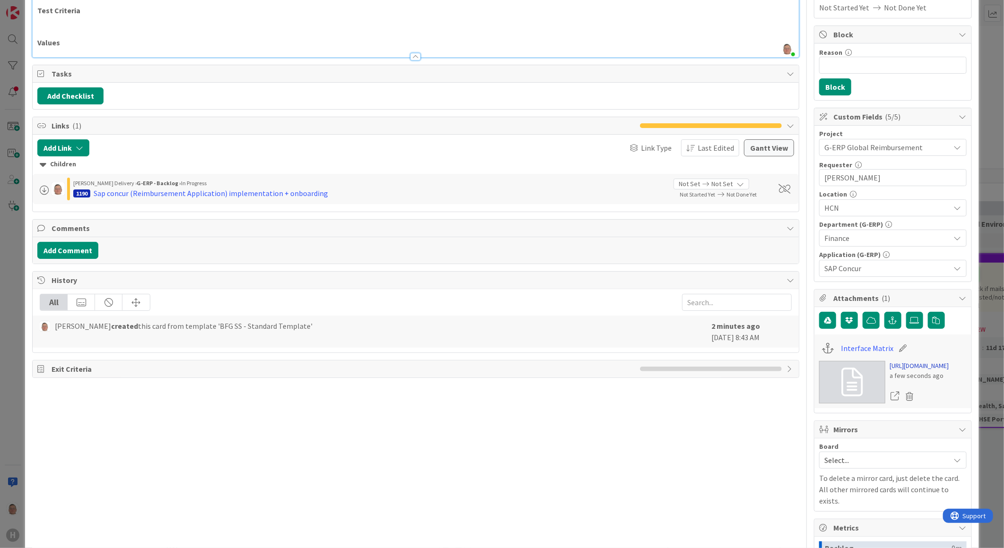
click at [915, 371] on link "https://huismancloud.sharepoint.com/:x:/r/teams/EXTSAPConcurP1HCNHuismanBearing…" at bounding box center [919, 366] width 59 height 10
